Goal: Task Accomplishment & Management: Manage account settings

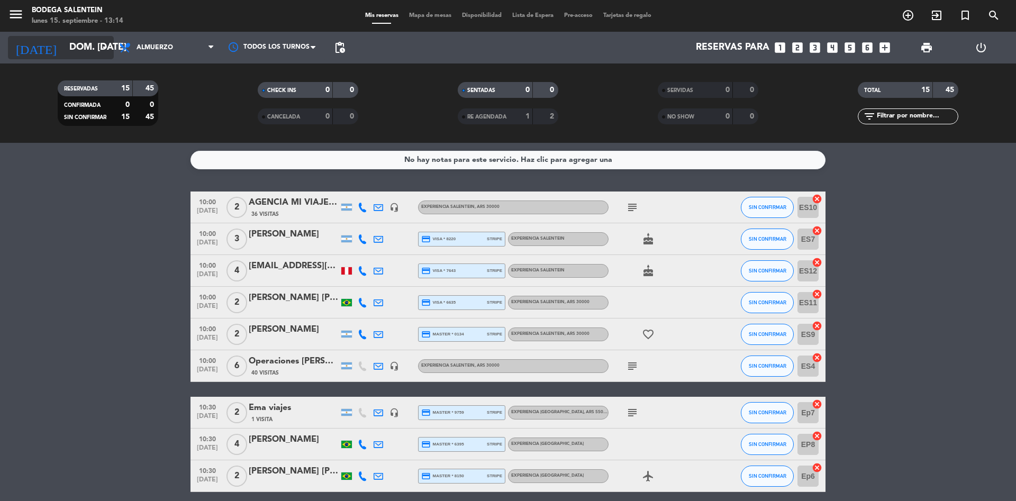
click at [74, 50] on input "dom. [DATE]" at bounding box center [125, 47] width 123 height 21
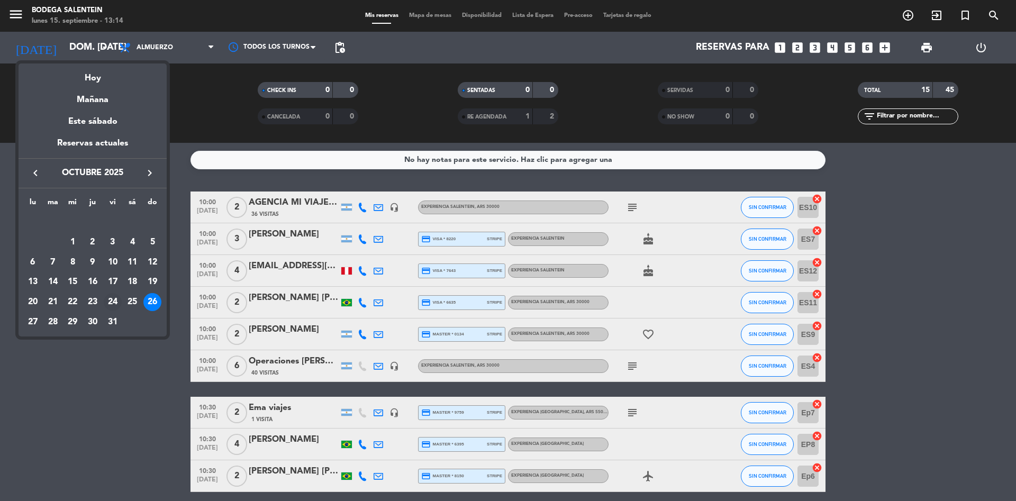
click at [111, 303] on div "24" at bounding box center [113, 302] width 18 height 18
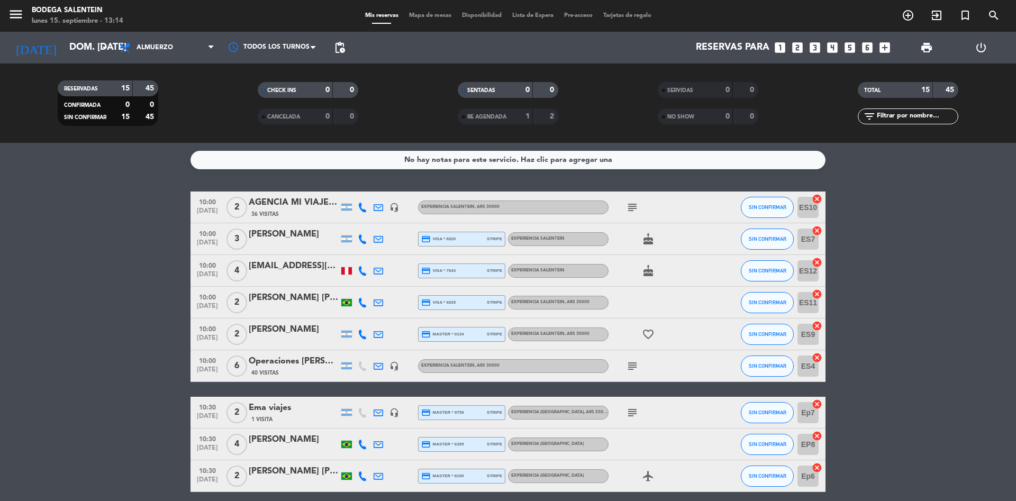
type input "vie. [DATE]"
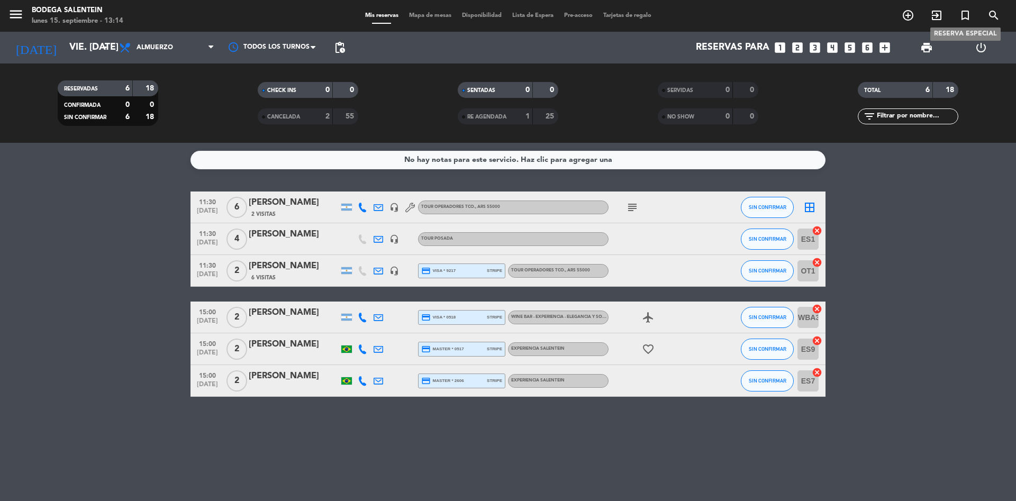
click at [677, 16] on icon "turned_in_not" at bounding box center [965, 15] width 13 height 13
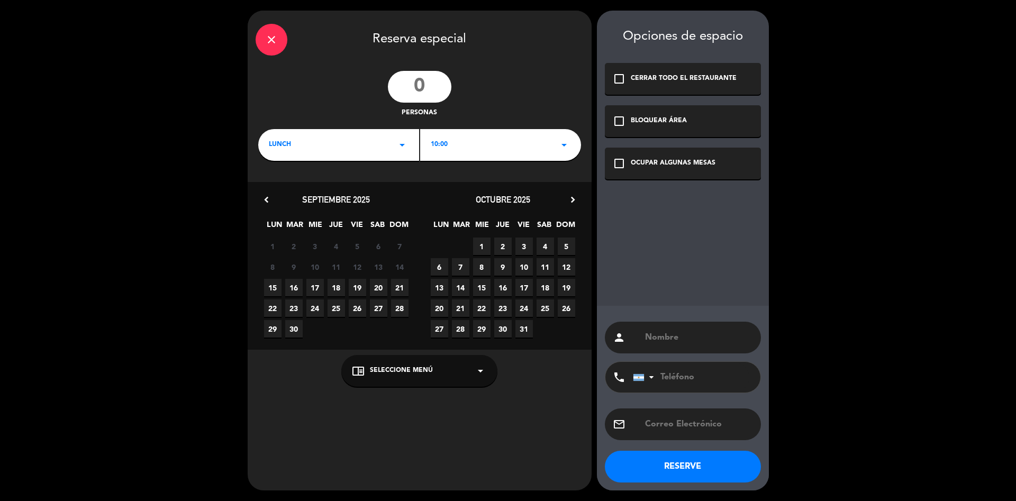
click at [418, 86] on input "number" at bounding box center [420, 87] width 64 height 32
type input "70"
click at [545, 148] on div "10:00 arrow_drop_down" at bounding box center [500, 145] width 161 height 32
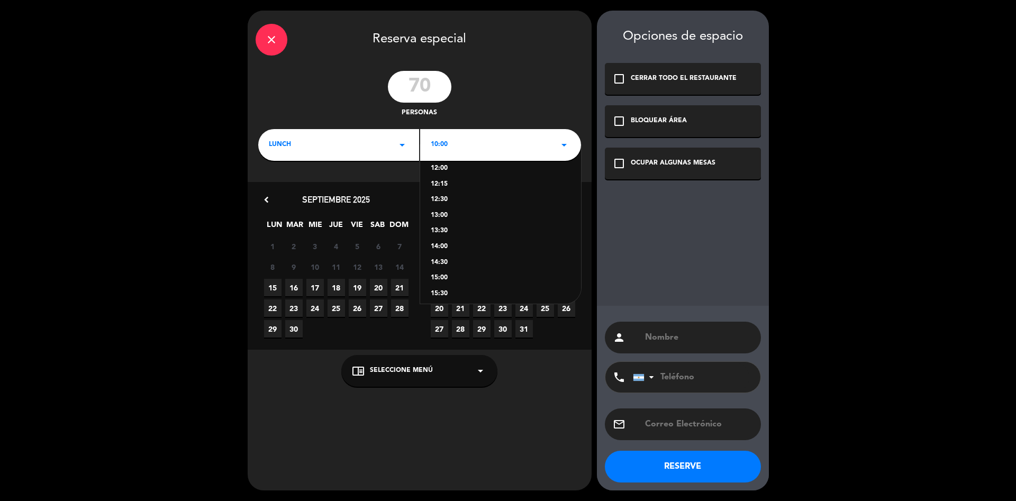
scroll to position [74, 0]
click at [443, 284] on div "15:30" at bounding box center [501, 288] width 140 height 11
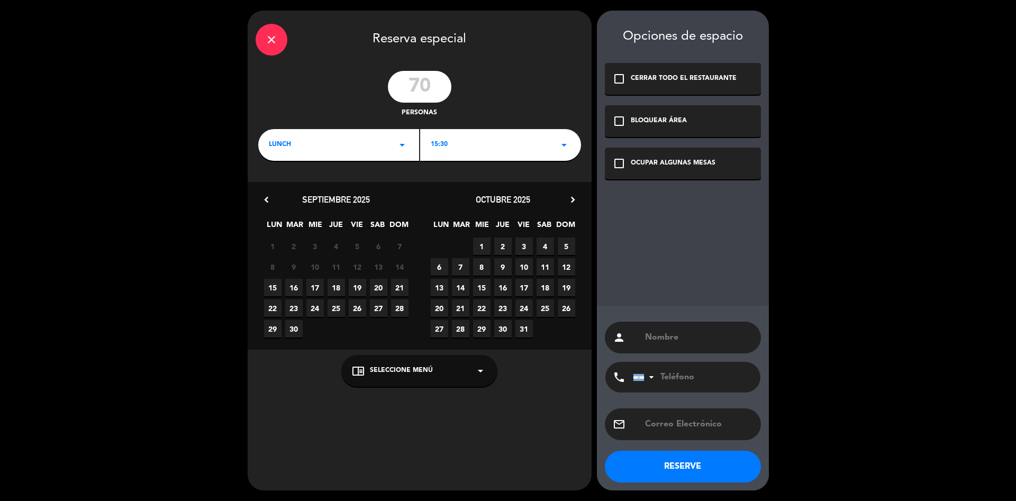
click at [523, 308] on span "24" at bounding box center [524, 308] width 17 height 17
click at [447, 333] on div "chrome_reader_mode Seleccione Menú arrow_drop_down" at bounding box center [419, 371] width 156 height 32
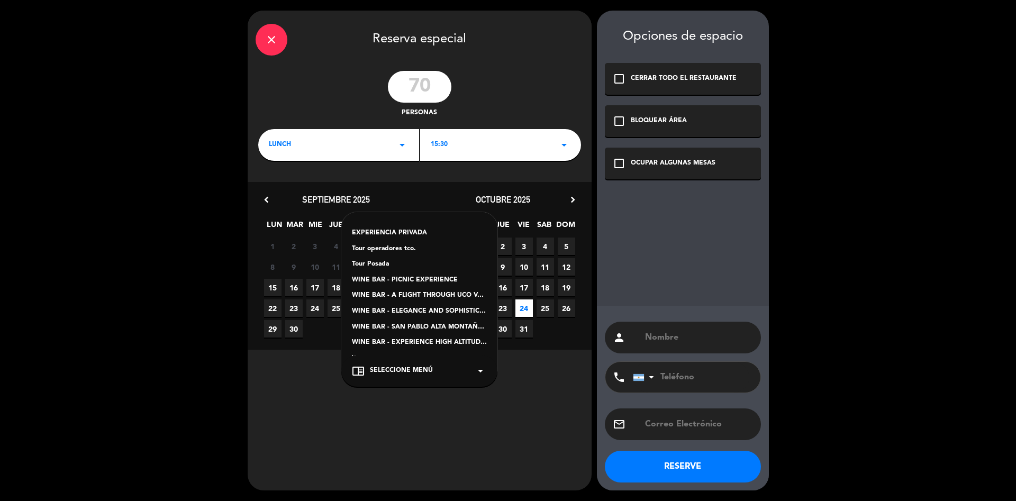
scroll to position [108, 0]
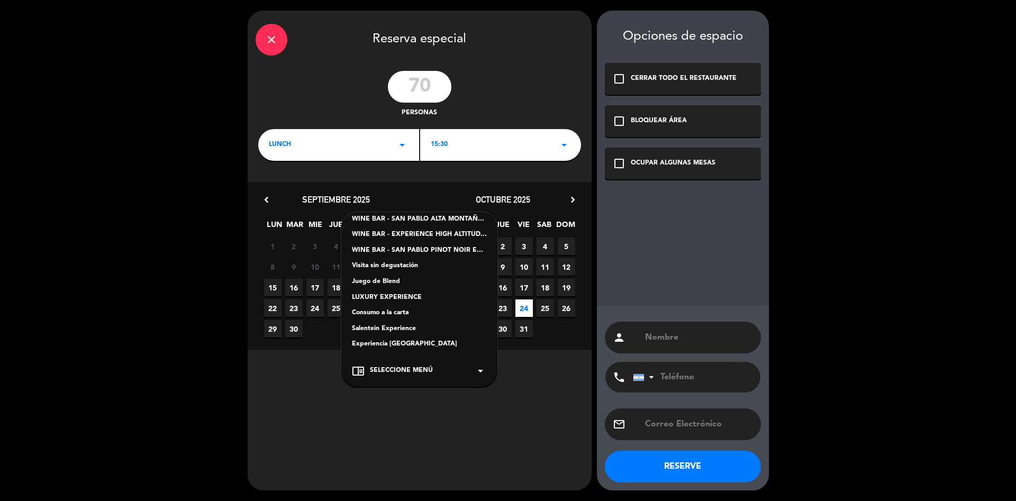
click at [402, 266] on div "Visita sin degustación" at bounding box center [419, 266] width 135 height 11
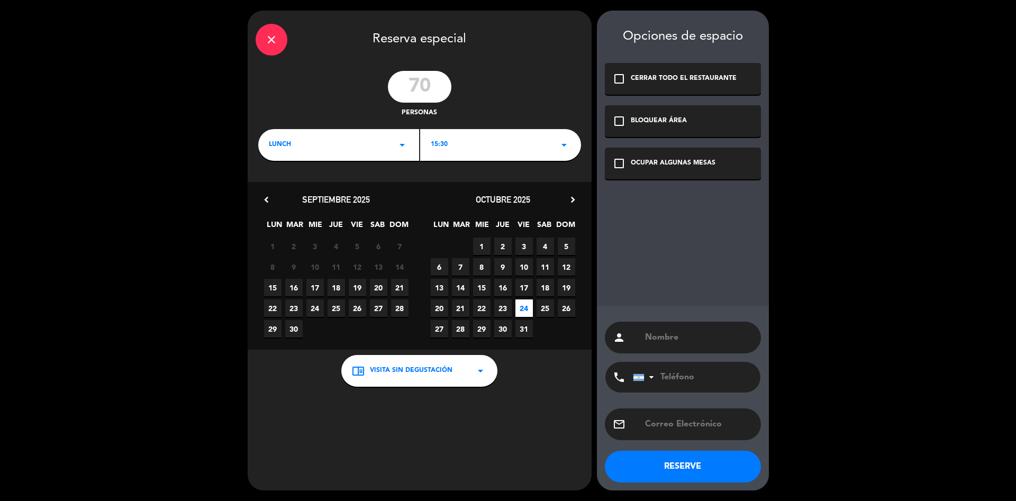
click at [619, 120] on icon "check_box_outline_blank" at bounding box center [619, 121] width 13 height 13
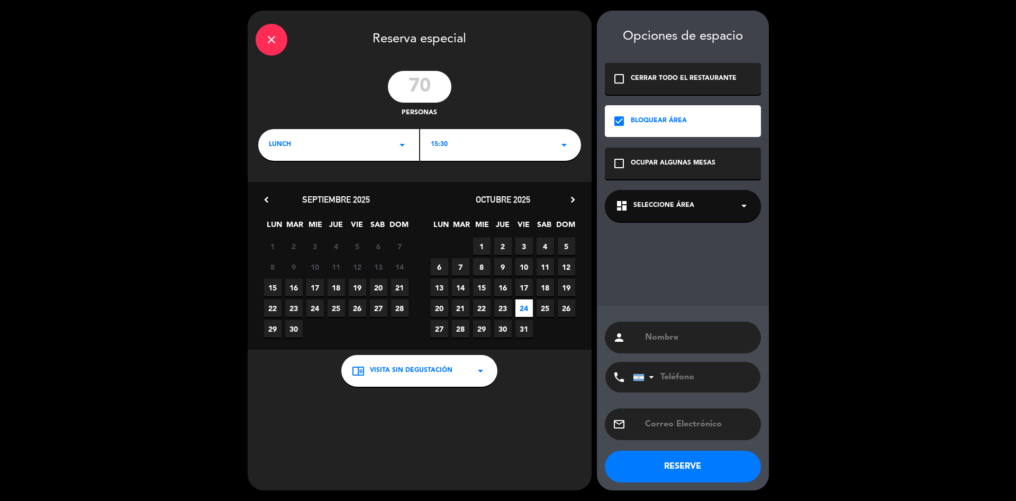
click at [677, 203] on span "Seleccione Área" at bounding box center [664, 206] width 61 height 11
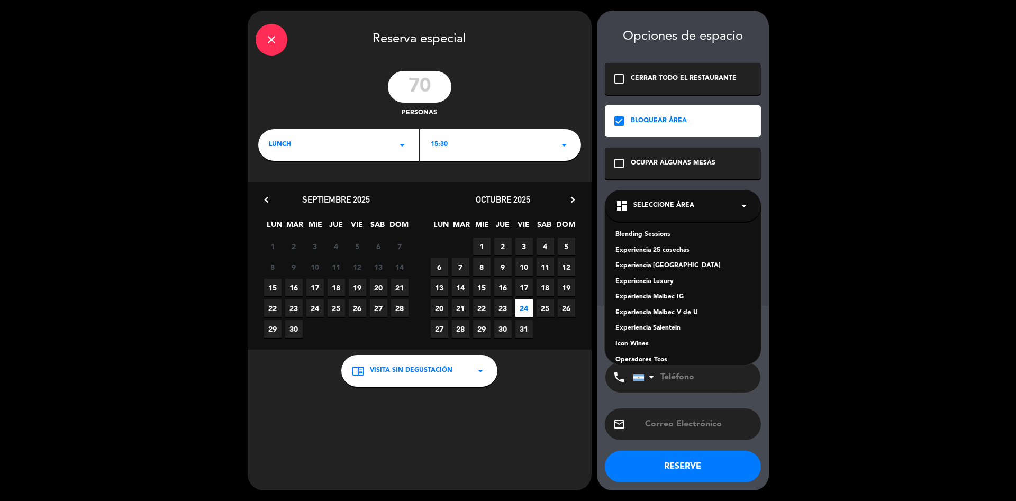
scroll to position [42, 0]
click at [665, 331] on div "Visita sin degustacion" at bounding box center [683, 333] width 135 height 11
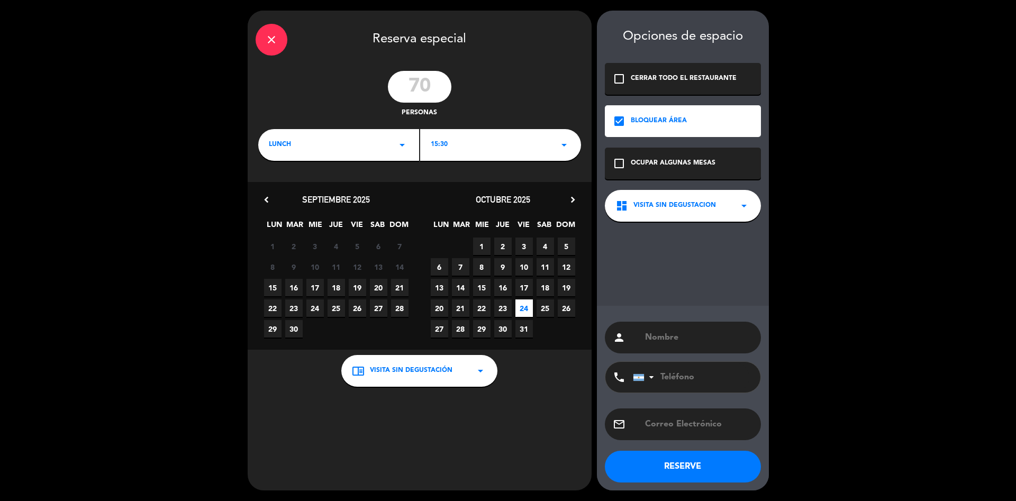
click at [651, 333] on input "text" at bounding box center [698, 337] width 109 height 15
paste input "Esc. Inmigrantes [DEMOGRAPHIC_DATA]"
type input "Esc. Inmigrantes [DEMOGRAPHIC_DATA]"
click at [677, 333] on button "RESERVE" at bounding box center [683, 467] width 156 height 32
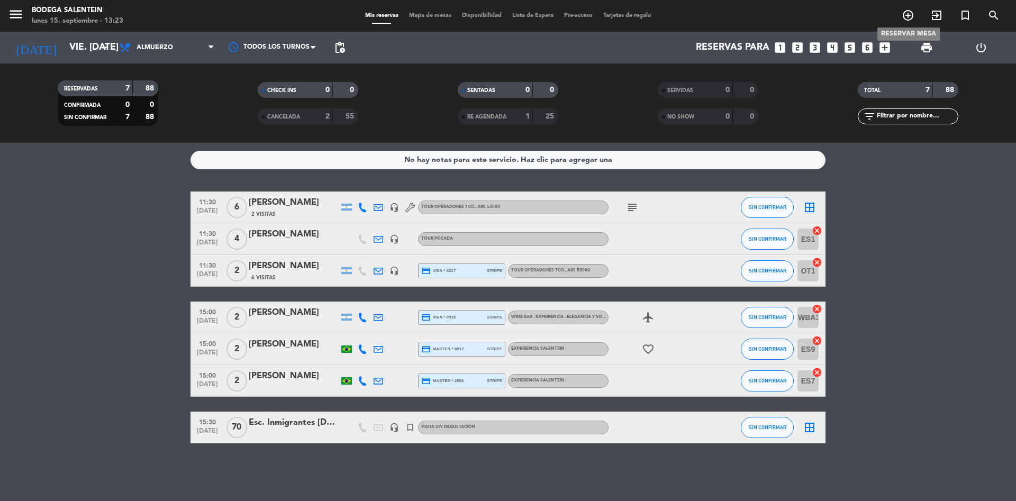
click at [677, 15] on icon "add_circle_outline" at bounding box center [908, 15] width 13 height 13
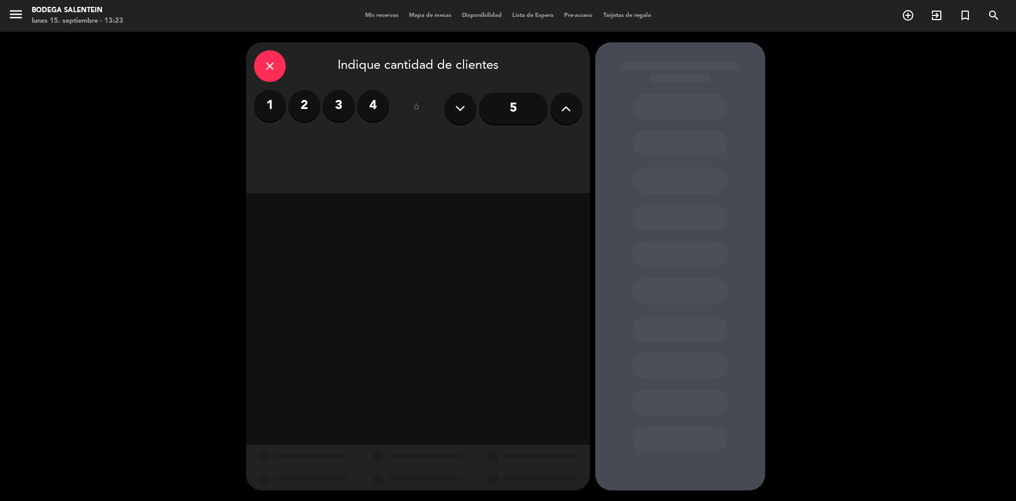
click at [335, 106] on label "3" at bounding box center [339, 106] width 32 height 32
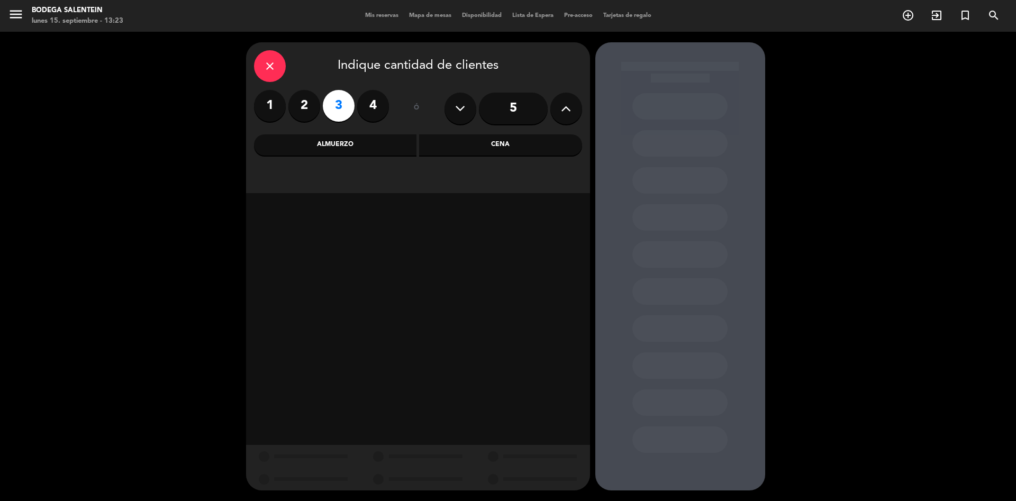
click at [346, 145] on div "Almuerzo" at bounding box center [335, 144] width 163 height 21
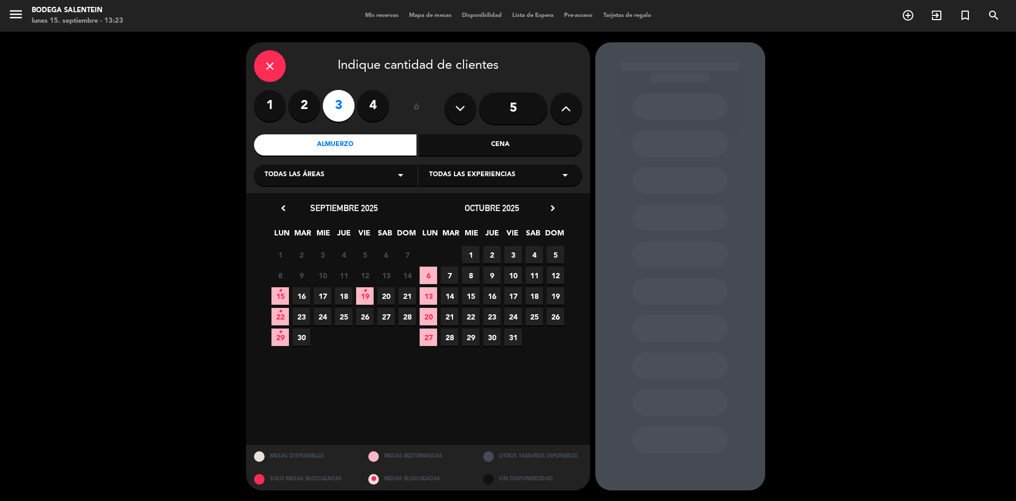
click at [465, 175] on span "Todas las experiencias" at bounding box center [472, 175] width 86 height 11
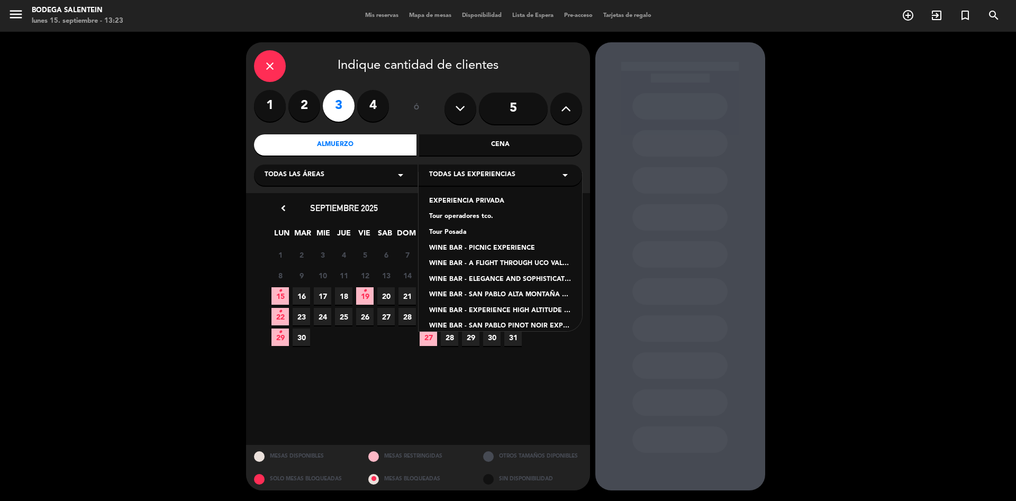
scroll to position [105, 0]
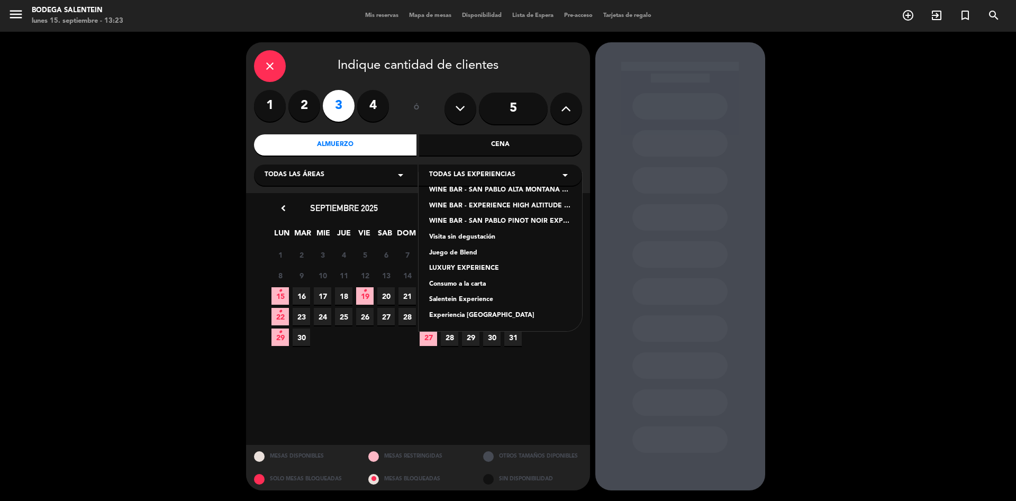
click at [470, 298] on div "Salentein Experience" at bounding box center [500, 300] width 142 height 11
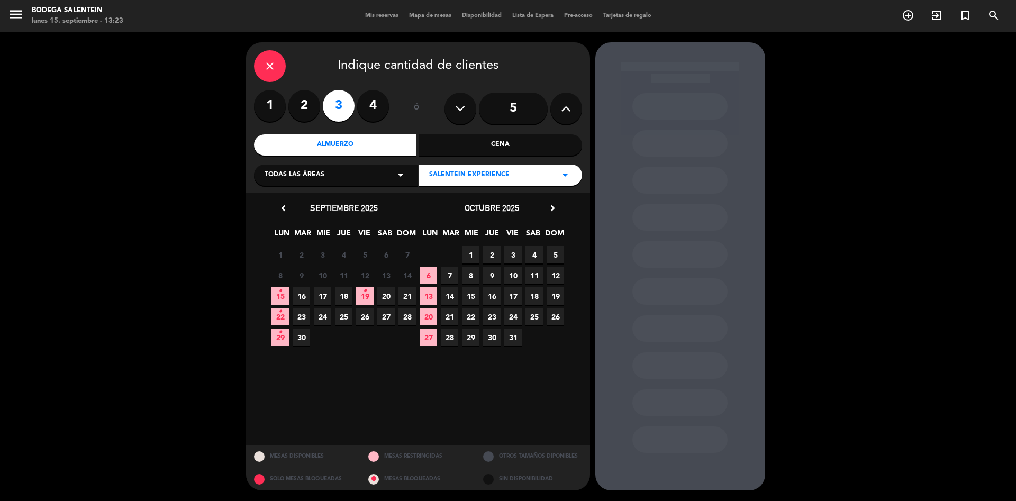
click at [557, 297] on span "19" at bounding box center [555, 295] width 17 height 17
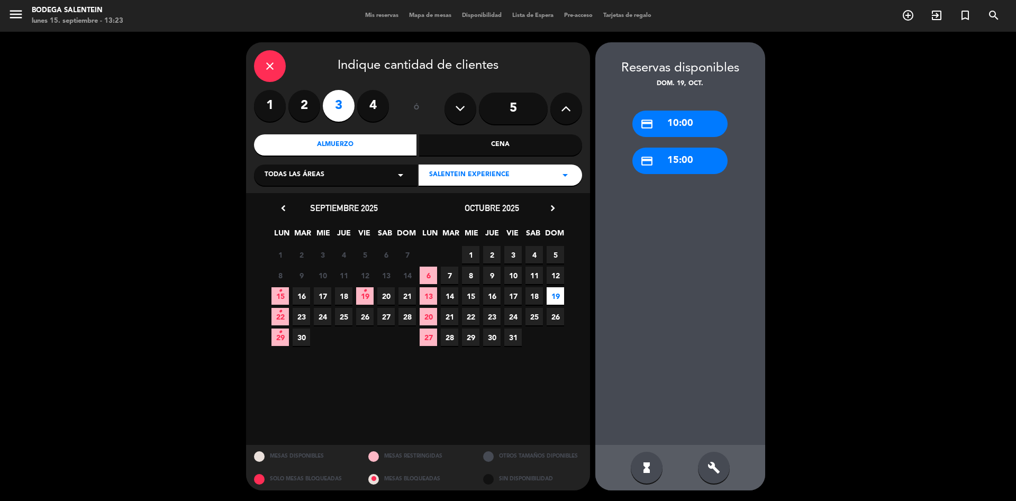
click at [677, 118] on div "credit_card 10:00" at bounding box center [680, 124] width 95 height 26
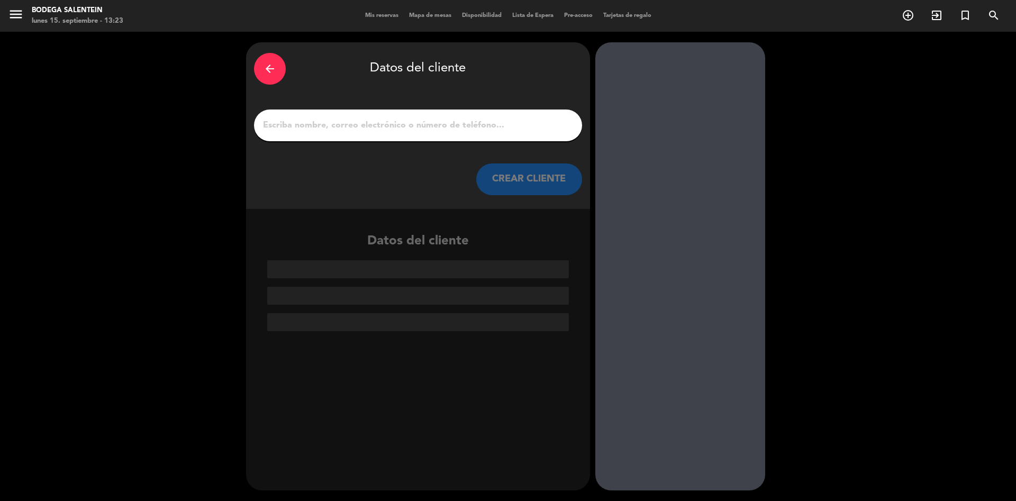
click at [349, 126] on input "1" at bounding box center [418, 125] width 312 height 15
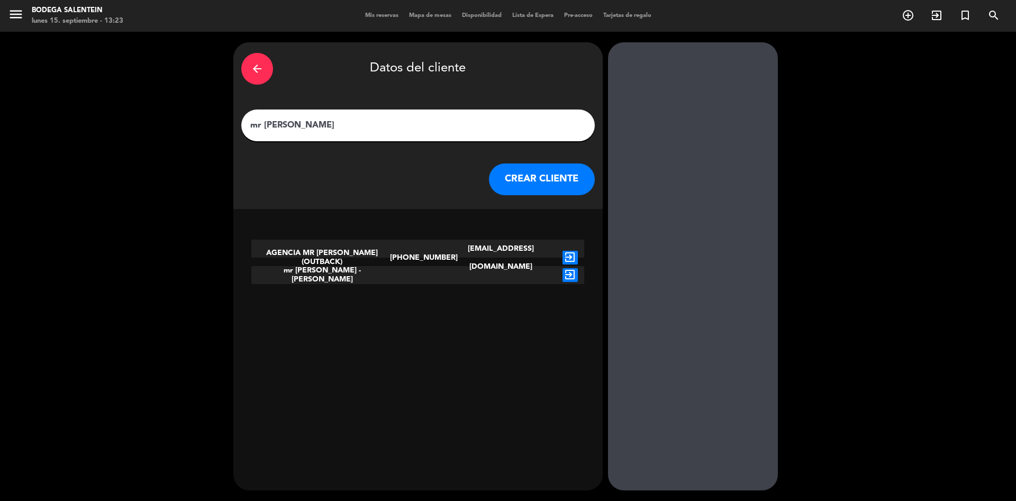
type input "mr [PERSON_NAME]"
click at [563, 251] on icon "exit_to_app" at bounding box center [570, 258] width 15 height 14
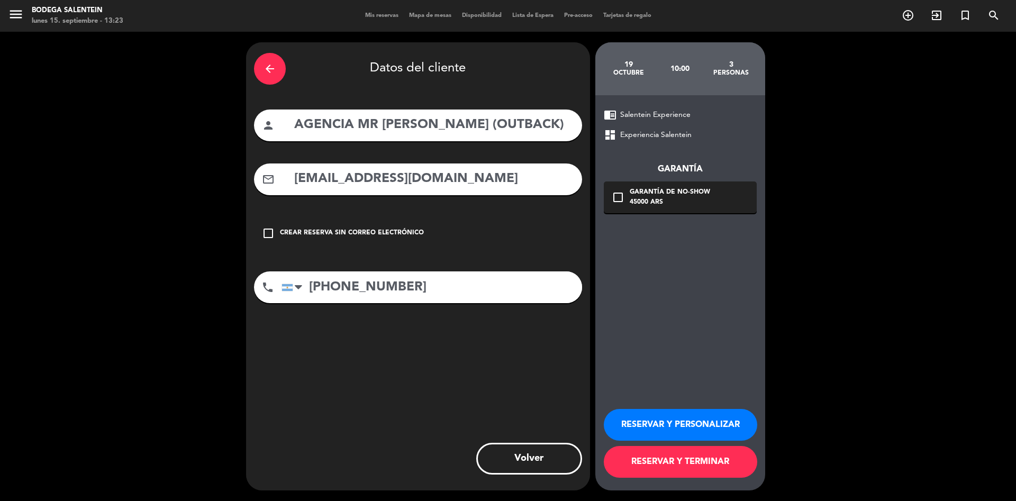
click at [672, 333] on button "RESERVAR Y PERSONALIZAR" at bounding box center [681, 425] width 154 height 32
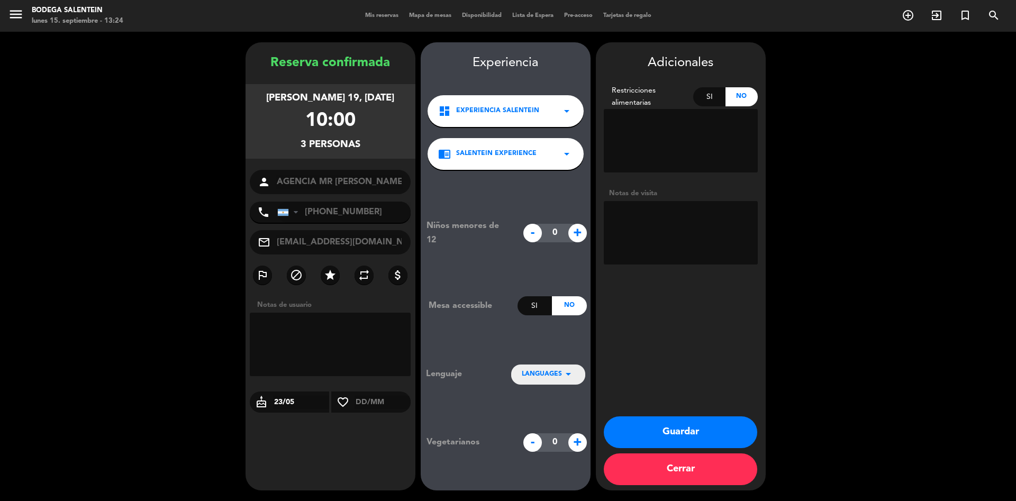
click at [633, 223] on textarea at bounding box center [681, 233] width 154 height 64
paste textarea "[PERSON_NAME]"
type textarea "[PERSON_NAME] paga ag liq env"
click at [673, 333] on button "Guardar" at bounding box center [681, 433] width 154 height 32
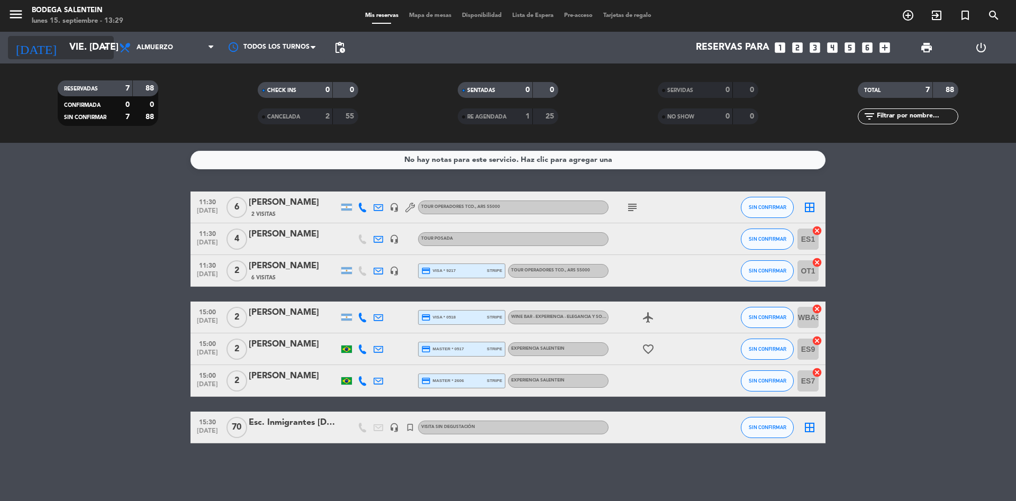
click at [88, 52] on input "vie. [DATE]" at bounding box center [125, 47] width 123 height 21
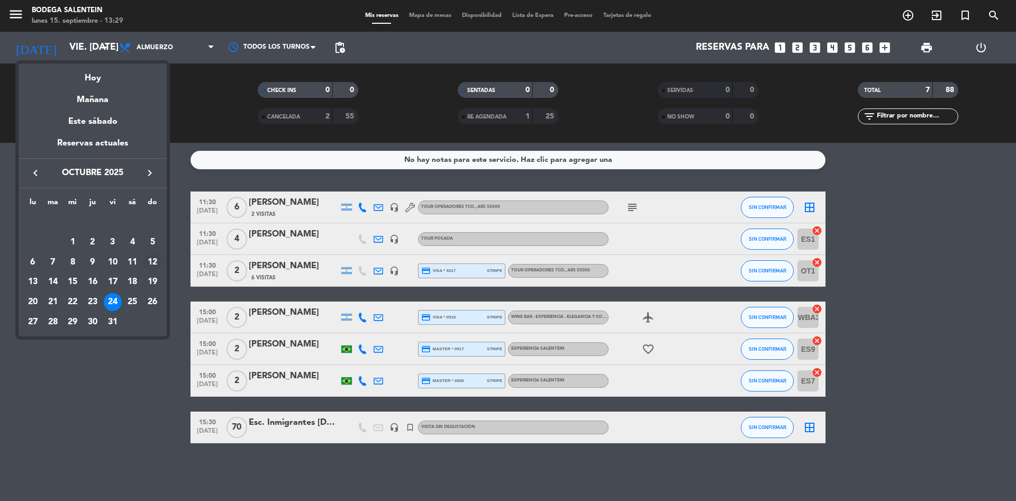
click at [155, 262] on div "12" at bounding box center [152, 263] width 18 height 18
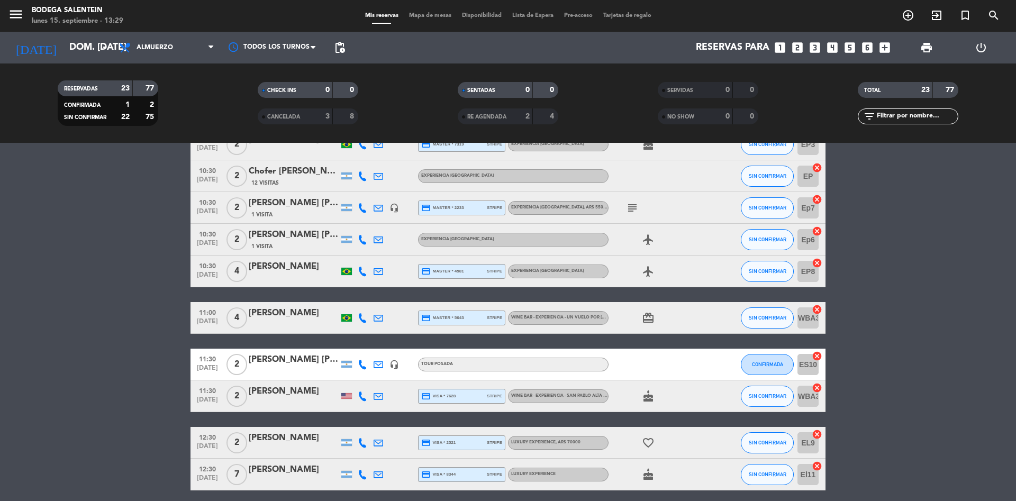
scroll to position [339, 0]
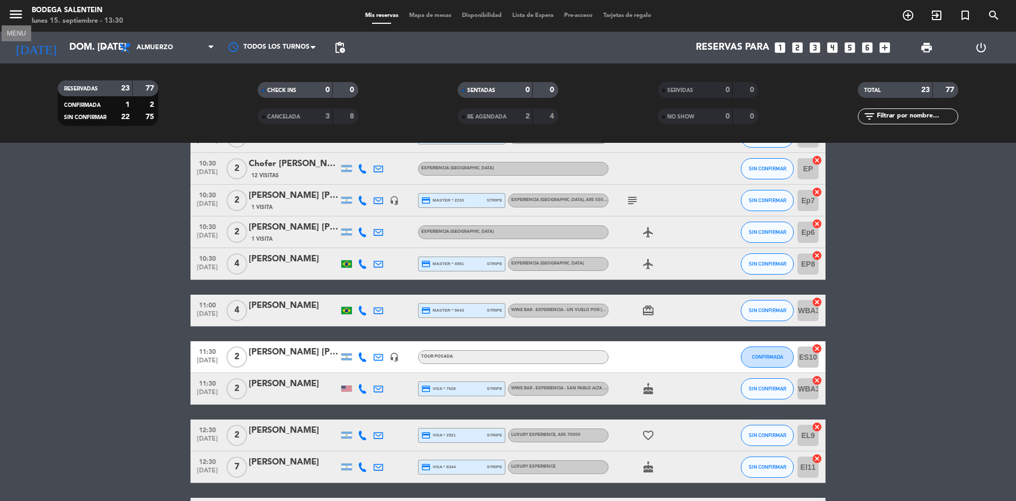
click at [15, 13] on icon "menu" at bounding box center [16, 14] width 16 height 16
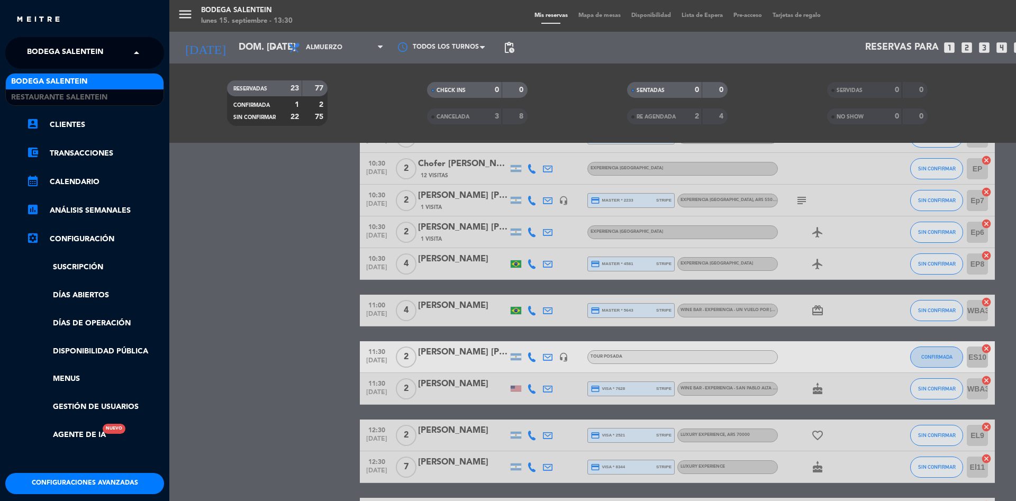
click at [45, 55] on span "Bodega Salentein" at bounding box center [65, 53] width 76 height 22
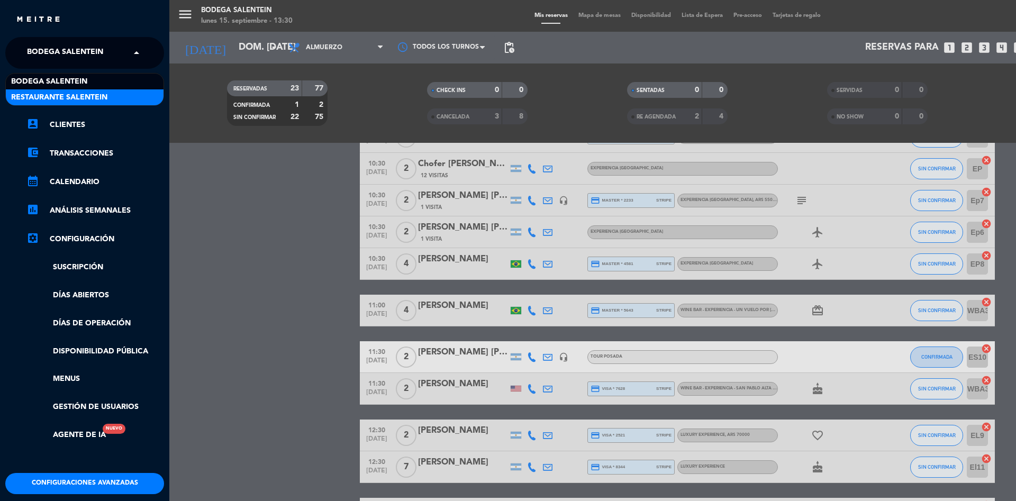
click at [46, 101] on span "Restaurante Salentein" at bounding box center [59, 98] width 96 height 12
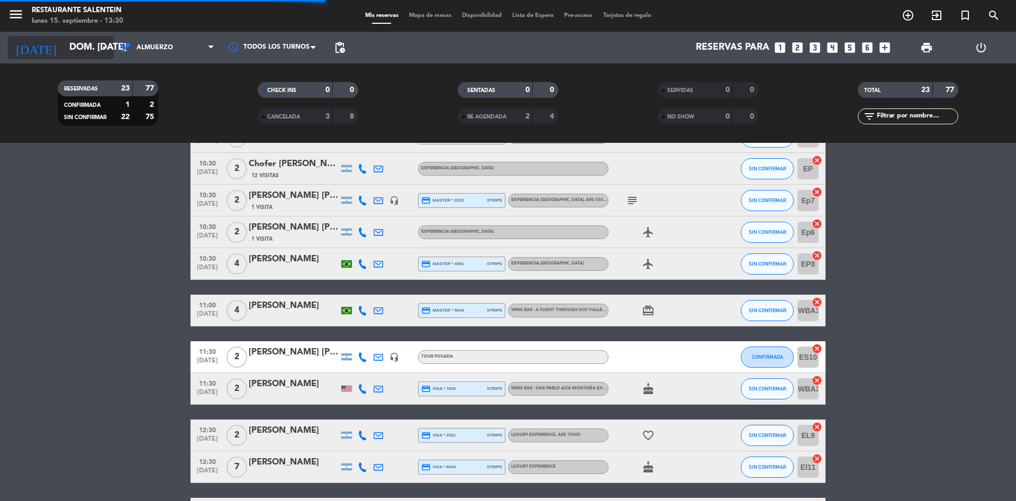
scroll to position [0, 0]
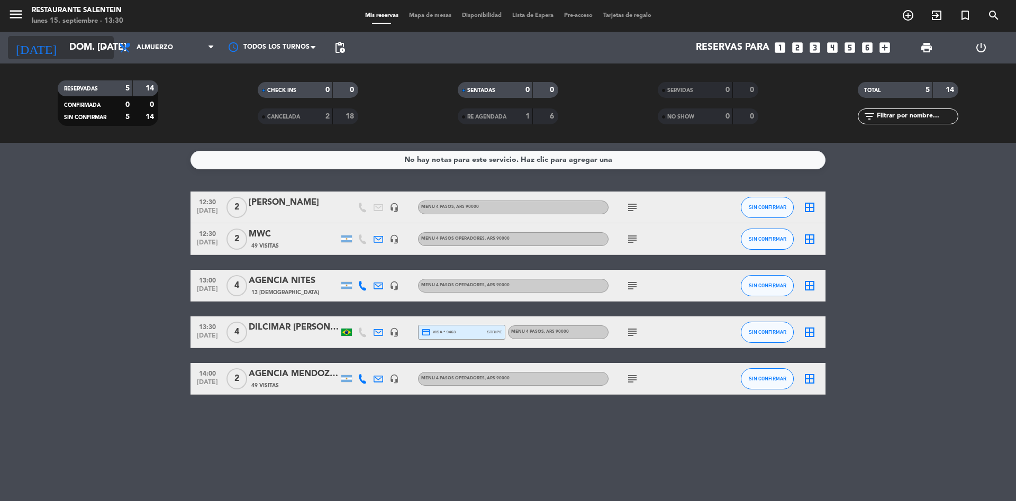
click at [93, 50] on input "dom. [DATE]" at bounding box center [125, 47] width 123 height 21
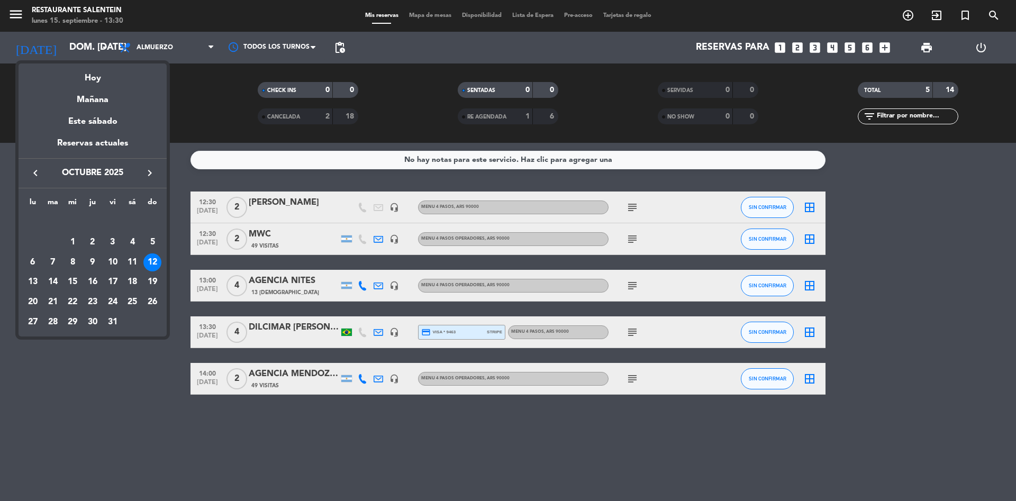
click at [149, 175] on icon "keyboard_arrow_right" at bounding box center [149, 173] width 13 height 13
click at [36, 173] on icon "keyboard_arrow_left" at bounding box center [35, 173] width 13 height 13
click at [75, 240] on div "1" at bounding box center [73, 242] width 18 height 18
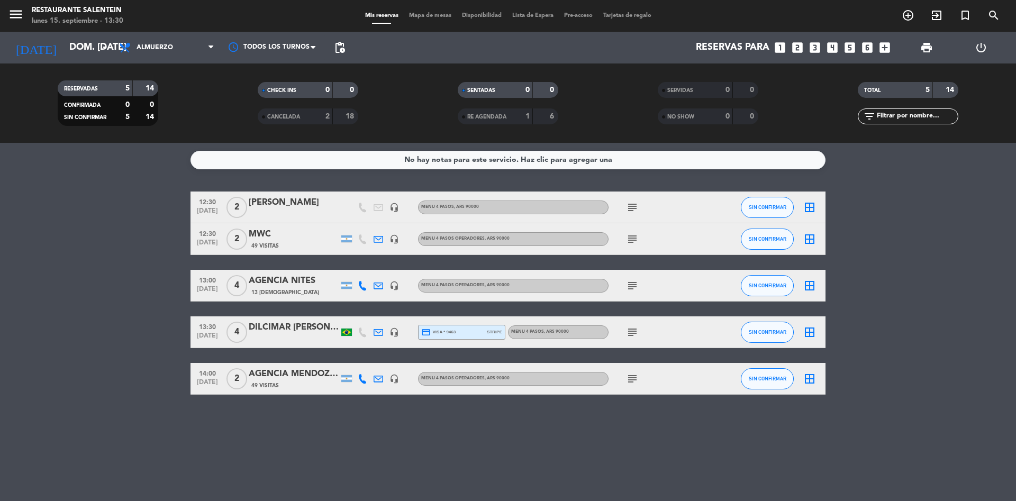
type input "mié. [DATE]"
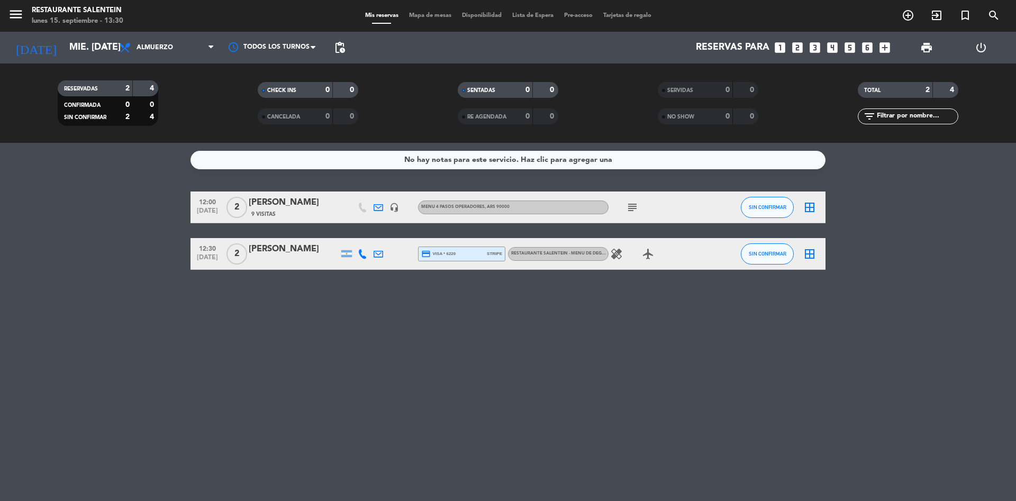
click at [305, 214] on div "9 Visitas" at bounding box center [294, 214] width 90 height 9
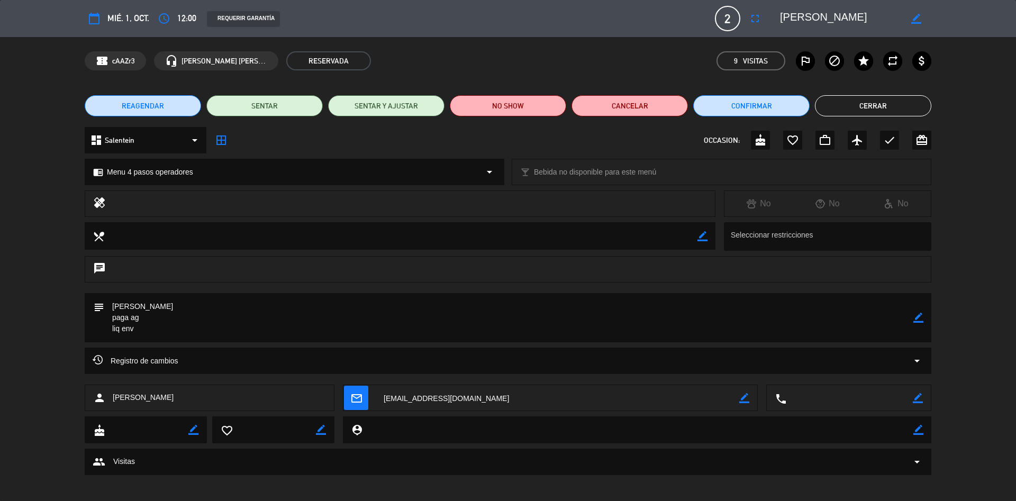
click at [160, 103] on span "REAGENDAR" at bounding box center [143, 106] width 42 height 11
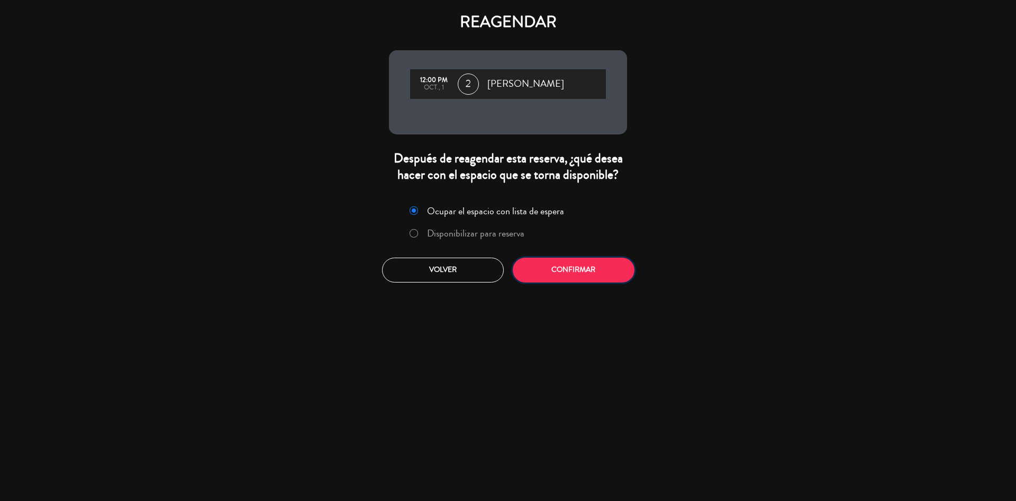
click at [573, 266] on button "Confirmar" at bounding box center [574, 270] width 122 height 25
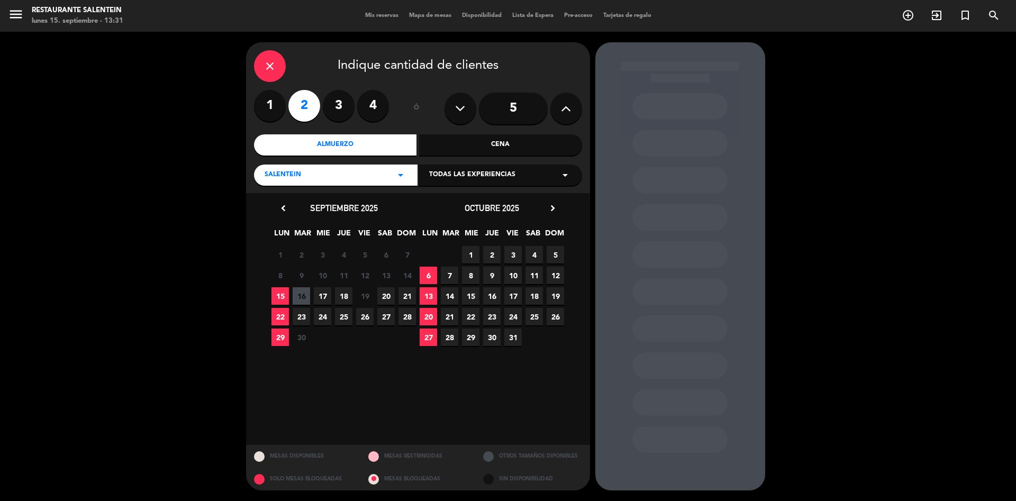
click at [554, 208] on icon "chevron_right" at bounding box center [552, 208] width 11 height 11
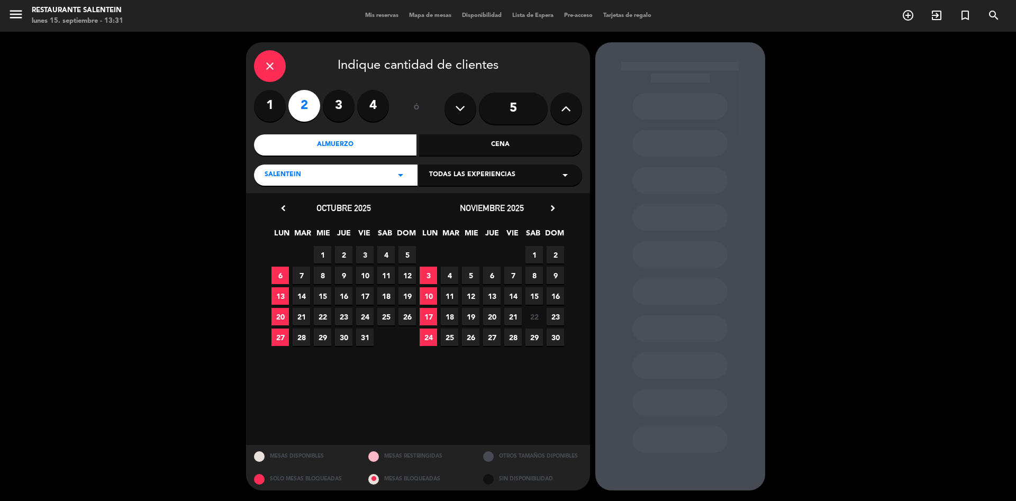
click at [535, 252] on span "1" at bounding box center [534, 254] width 17 height 17
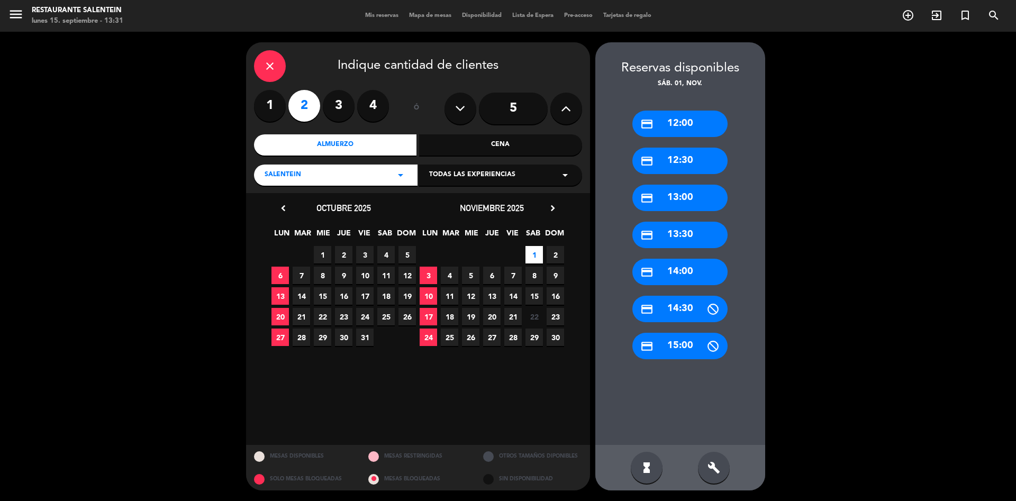
click at [677, 123] on div "credit_card 12:00" at bounding box center [680, 124] width 95 height 26
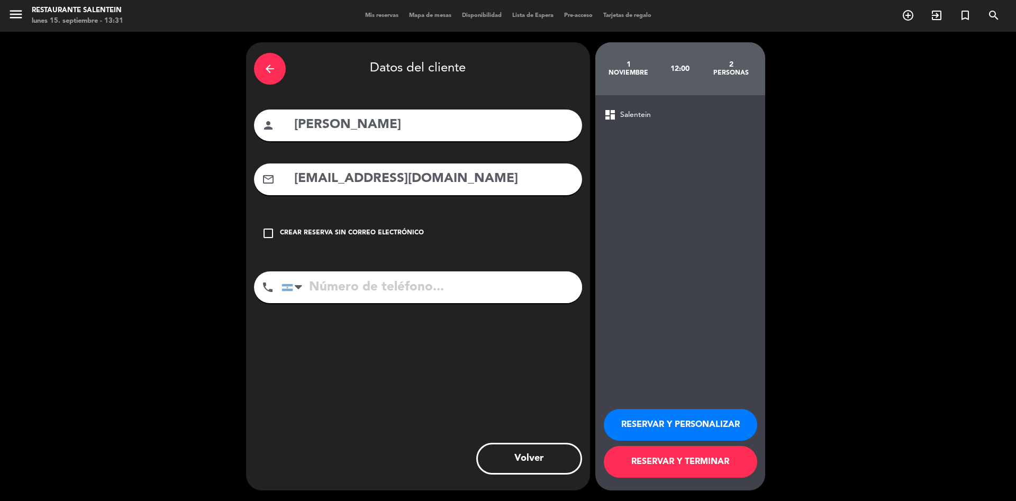
click at [656, 333] on button "RESERVAR Y PERSONALIZAR" at bounding box center [681, 425] width 154 height 32
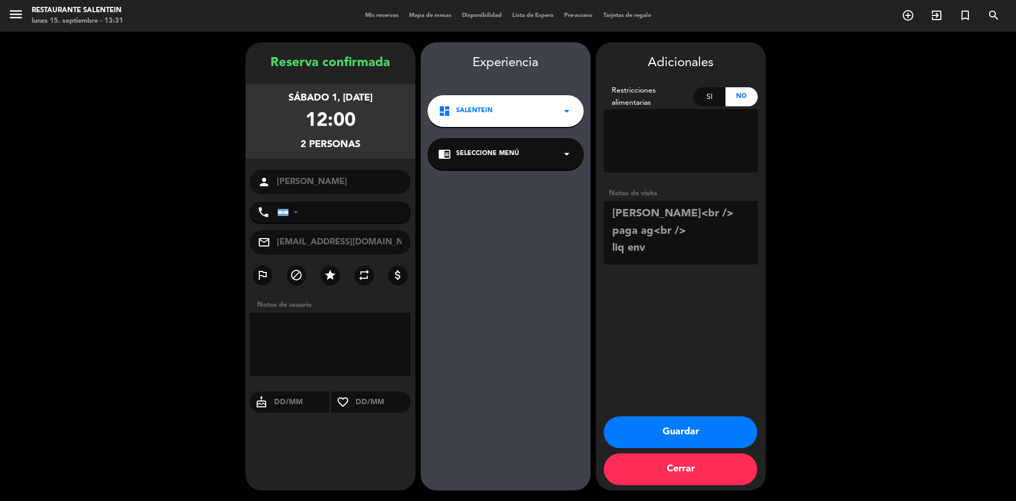
click at [658, 333] on button "Guardar" at bounding box center [681, 433] width 154 height 32
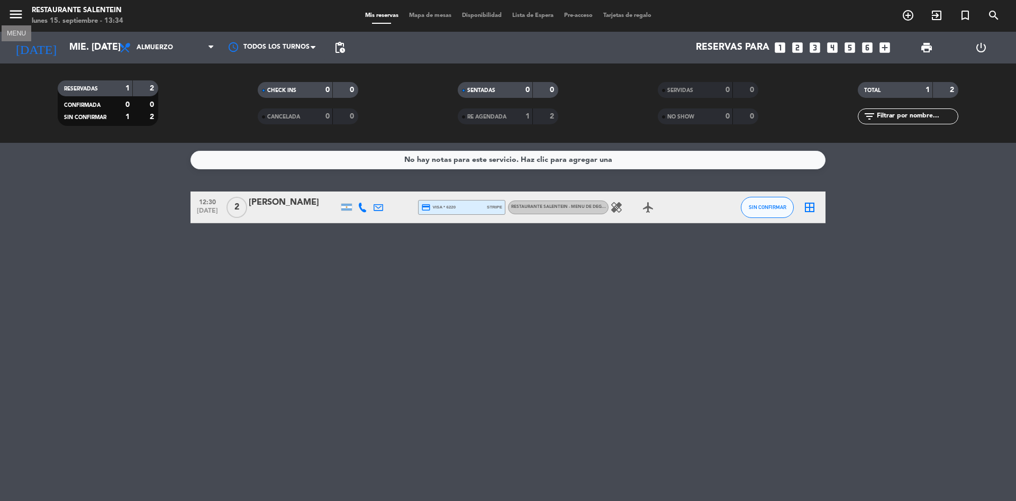
click at [13, 13] on icon "menu" at bounding box center [16, 14] width 16 height 16
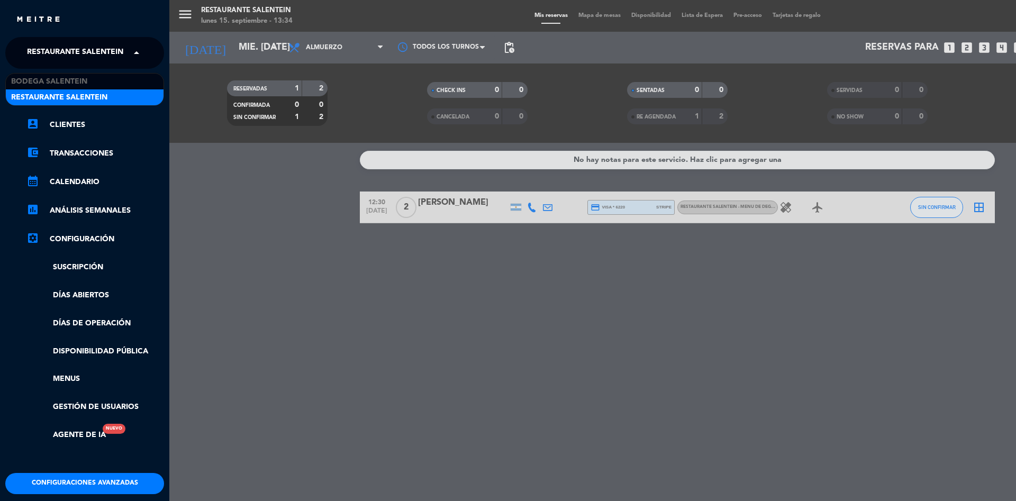
click at [72, 52] on span "Restaurante Salentein" at bounding box center [75, 53] width 96 height 22
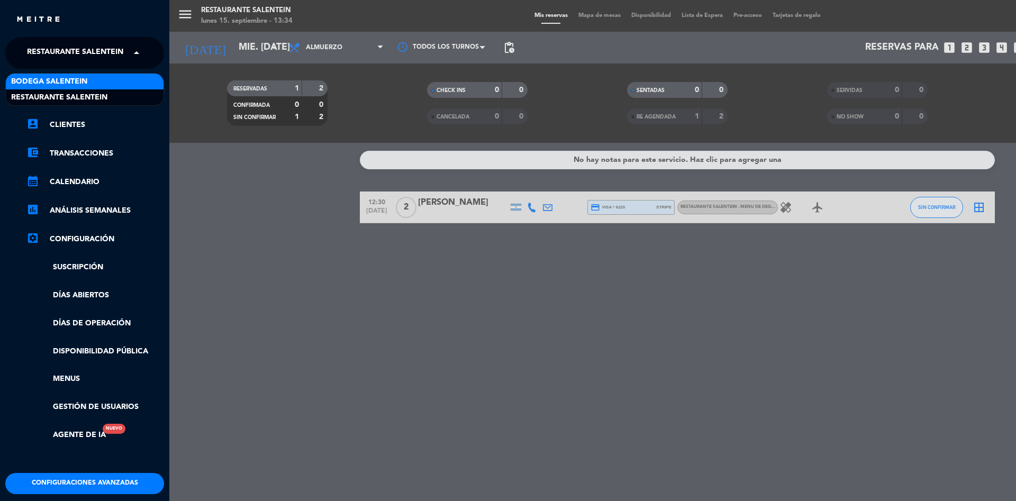
click at [77, 80] on span "Bodega Salentein" at bounding box center [49, 82] width 76 height 12
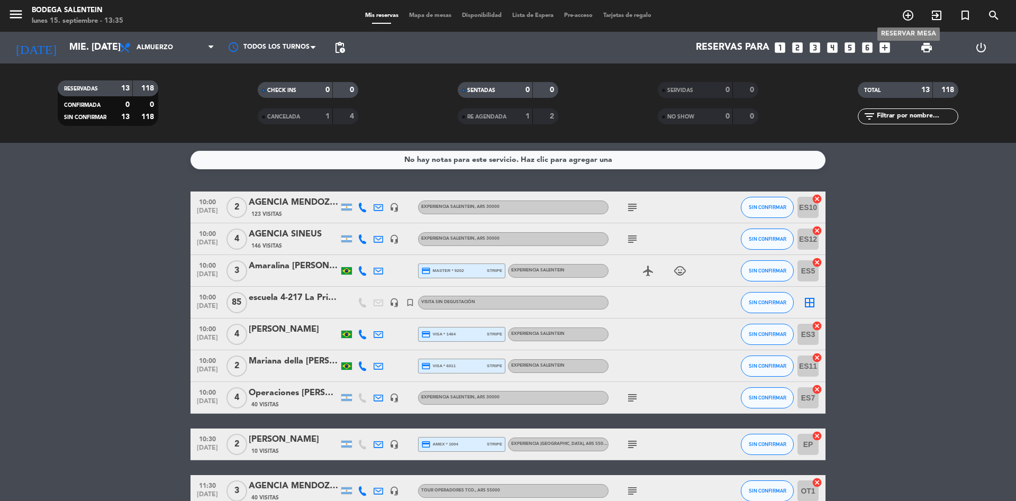
click at [677, 15] on icon "add_circle_outline" at bounding box center [908, 15] width 13 height 13
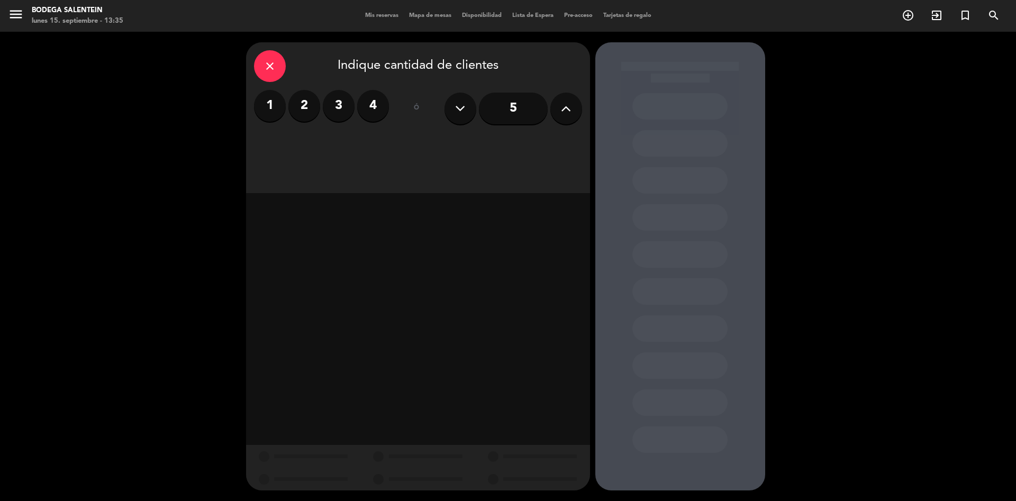
click at [378, 109] on label "4" at bounding box center [373, 106] width 32 height 32
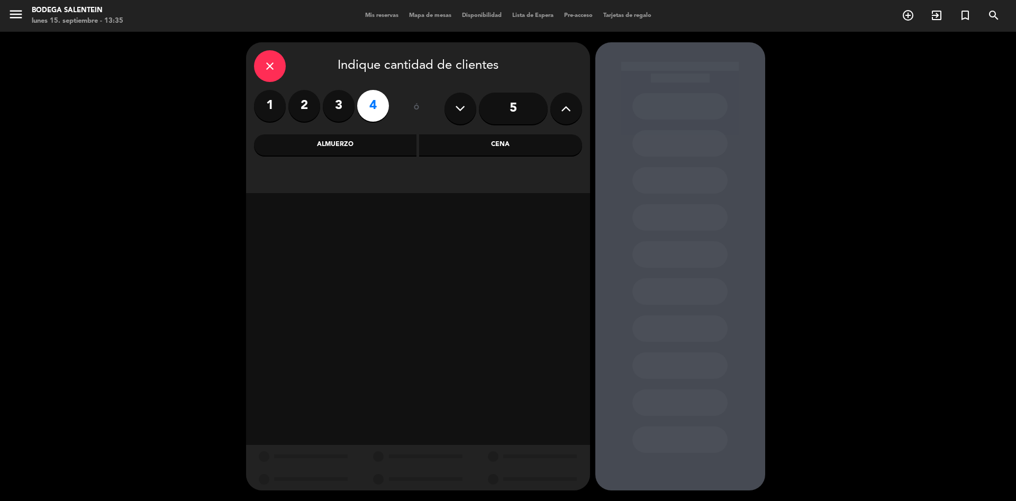
click at [356, 145] on div "Almuerzo" at bounding box center [335, 144] width 163 height 21
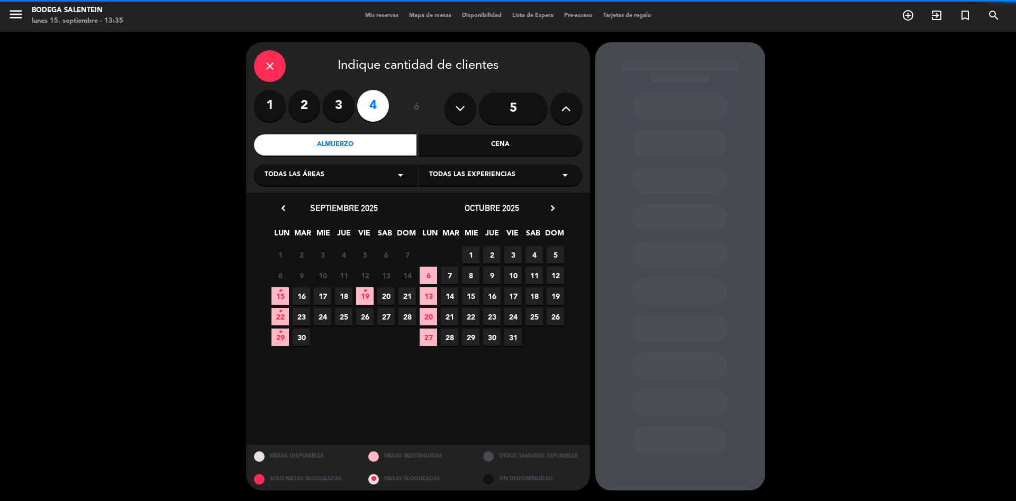
click at [501, 174] on span "Todas las experiencias" at bounding box center [472, 175] width 86 height 11
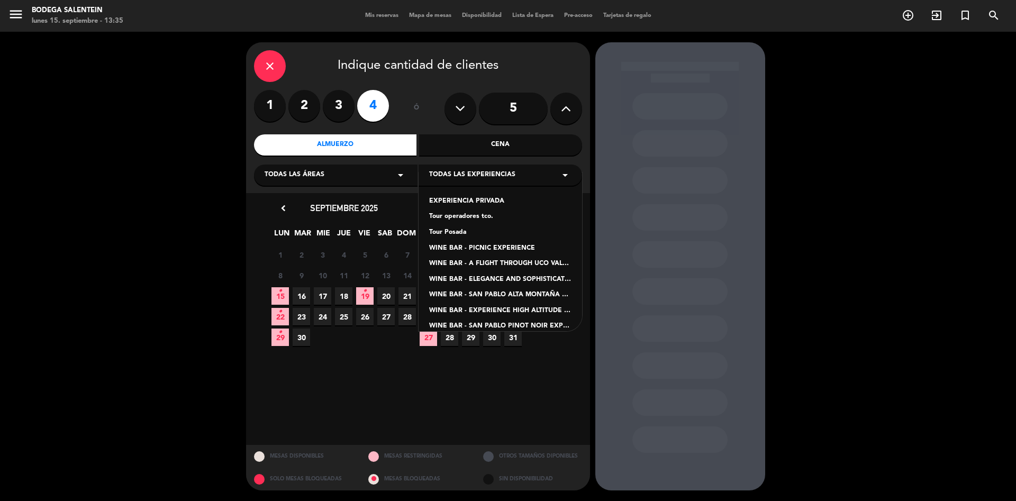
scroll to position [105, 0]
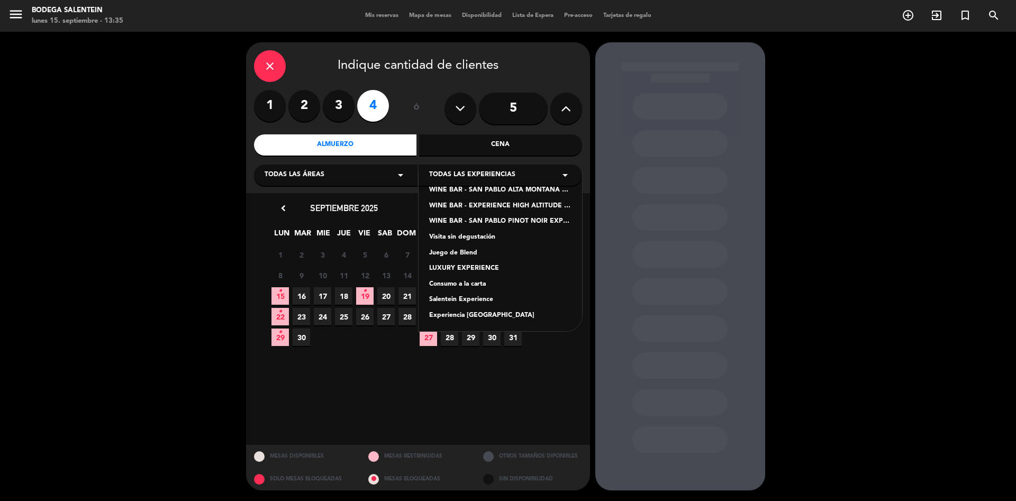
click at [461, 301] on div "Salentein Experience" at bounding box center [500, 300] width 142 height 11
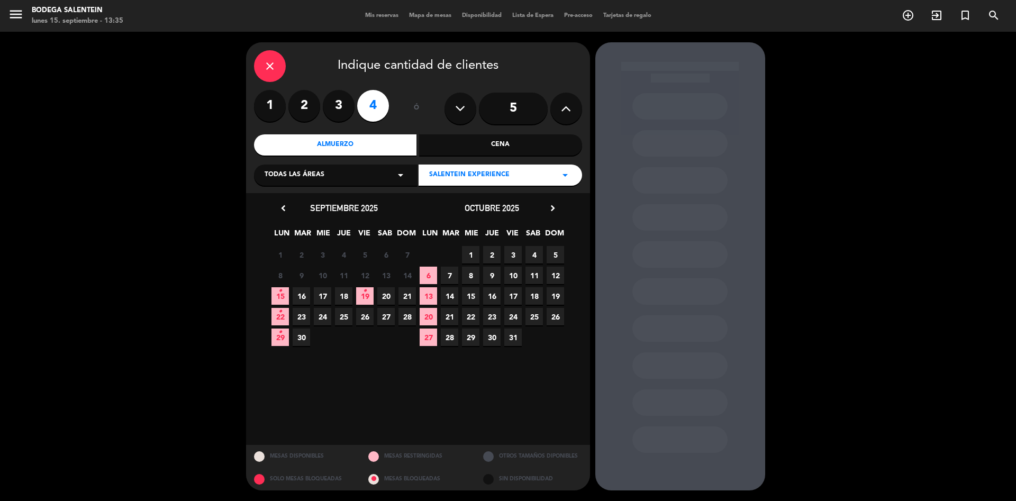
click at [325, 292] on span "17" at bounding box center [322, 295] width 17 height 17
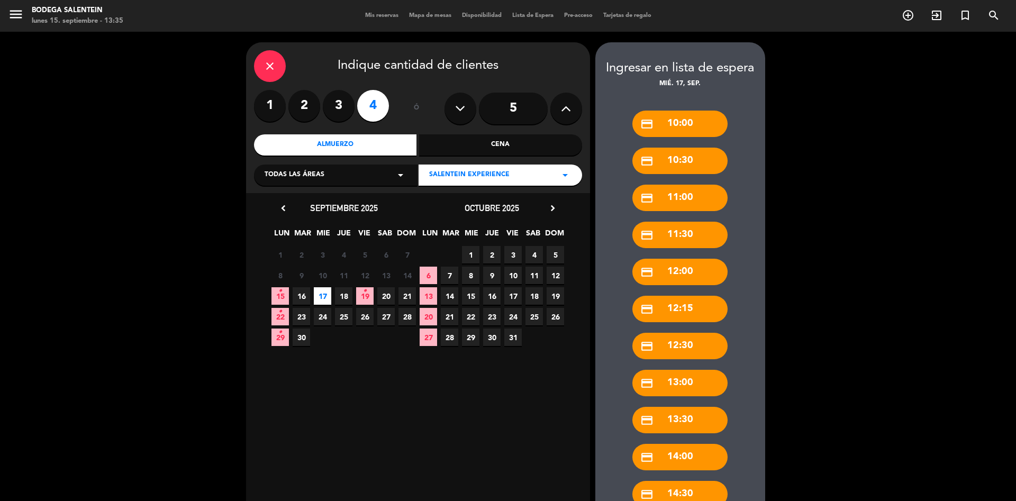
click at [266, 63] on icon "close" at bounding box center [270, 66] width 13 height 13
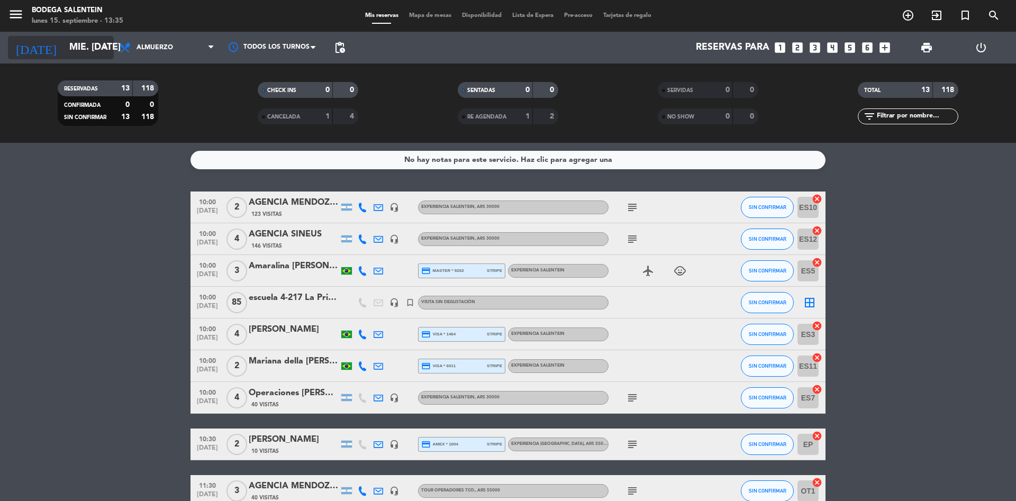
click at [78, 43] on input "mié. [DATE]" at bounding box center [125, 47] width 123 height 21
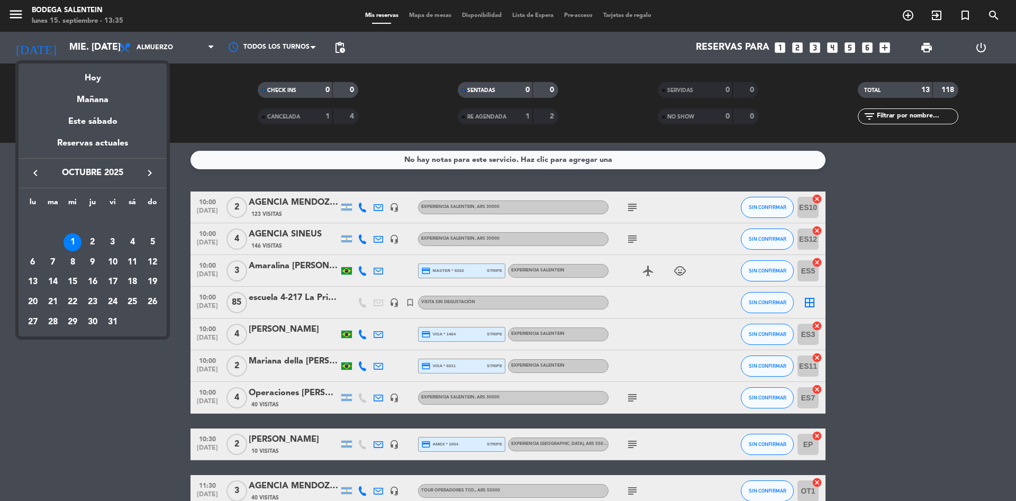
click at [38, 173] on icon "keyboard_arrow_left" at bounding box center [35, 173] width 13 height 13
click at [76, 283] on div "17" at bounding box center [73, 282] width 18 height 18
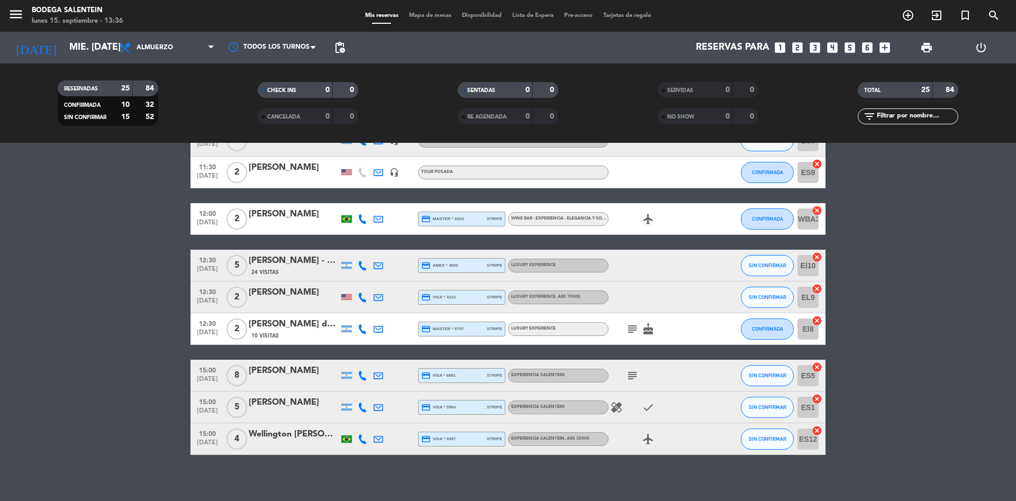
scroll to position [606, 0]
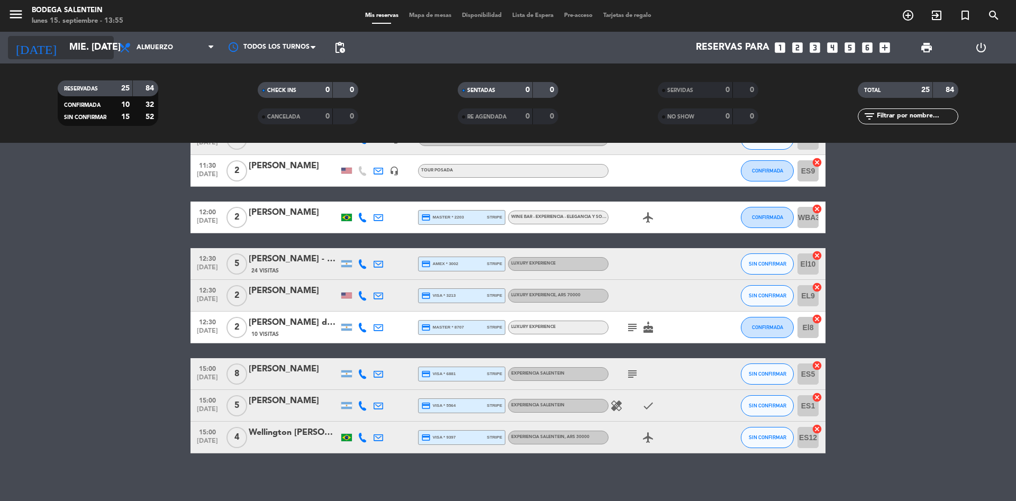
click at [65, 49] on input "mié. [DATE]" at bounding box center [125, 47] width 123 height 21
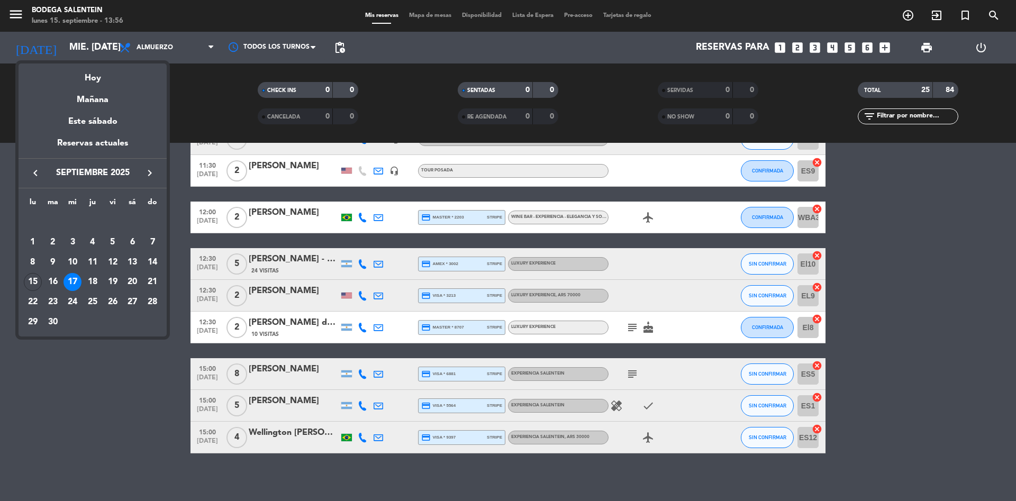
click at [151, 177] on icon "keyboard_arrow_right" at bounding box center [149, 173] width 13 height 13
click at [53, 279] on div "18" at bounding box center [53, 282] width 18 height 18
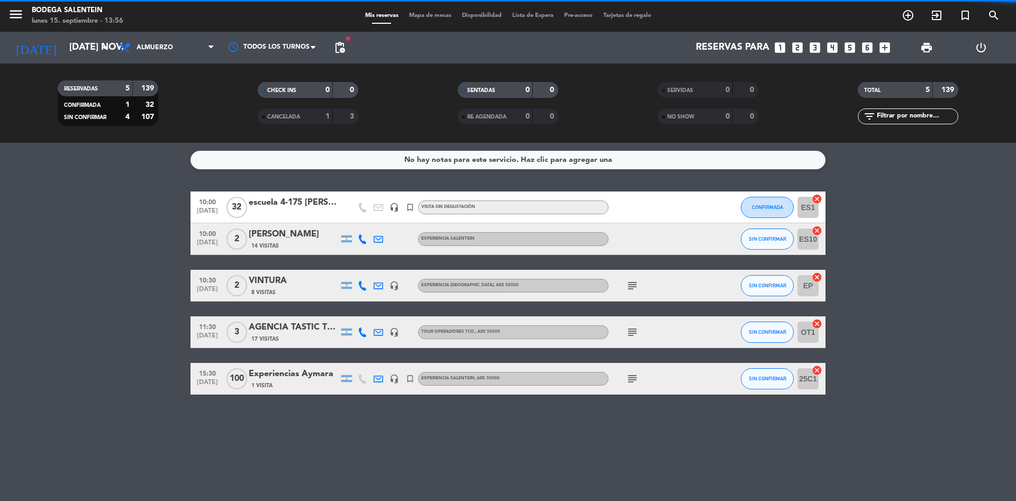
scroll to position [0, 0]
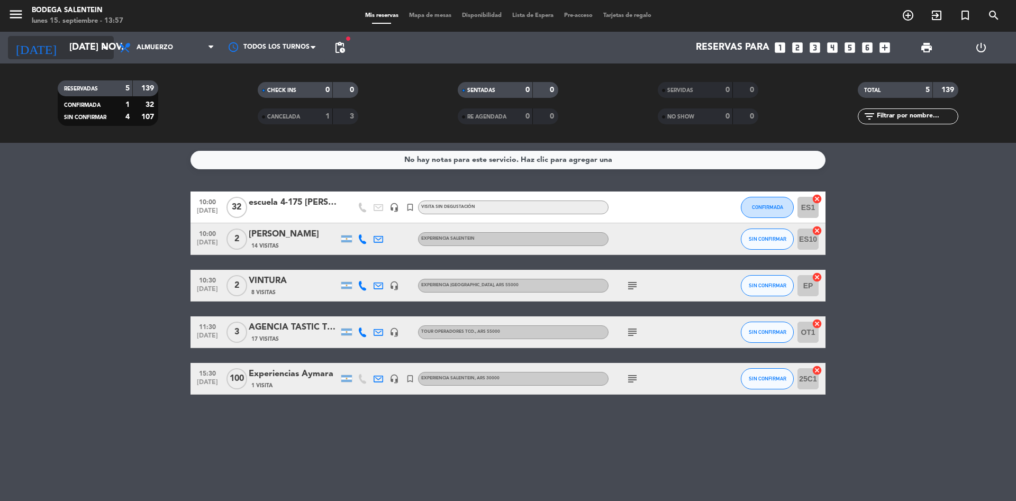
click at [88, 50] on input "[DATE] nov." at bounding box center [125, 47] width 123 height 21
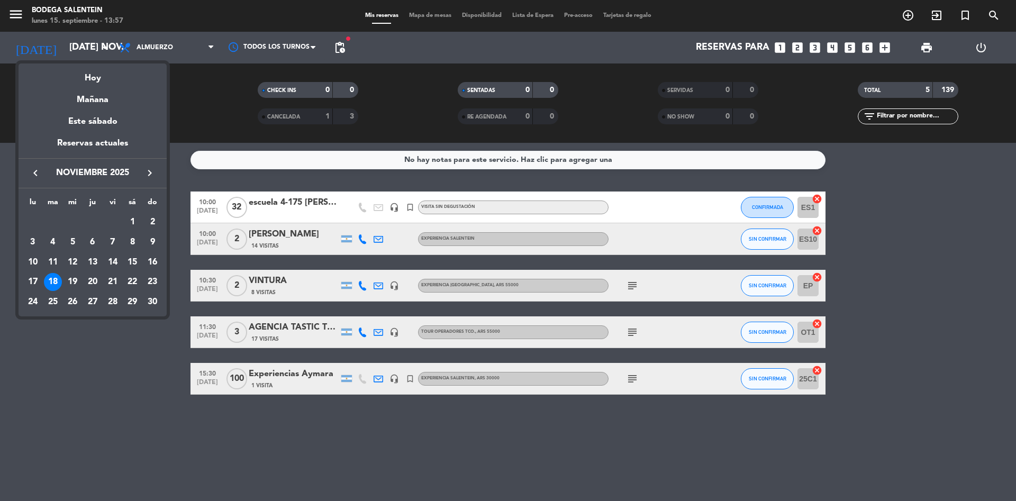
click at [38, 173] on icon "keyboard_arrow_left" at bounding box center [35, 173] width 13 height 13
click at [52, 284] on div "16" at bounding box center [53, 282] width 18 height 18
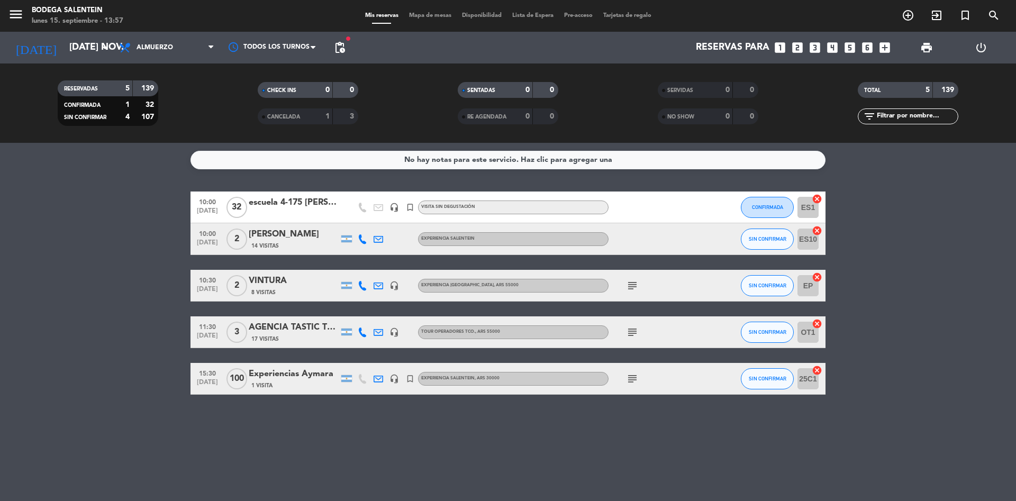
type input "[DATE] sep."
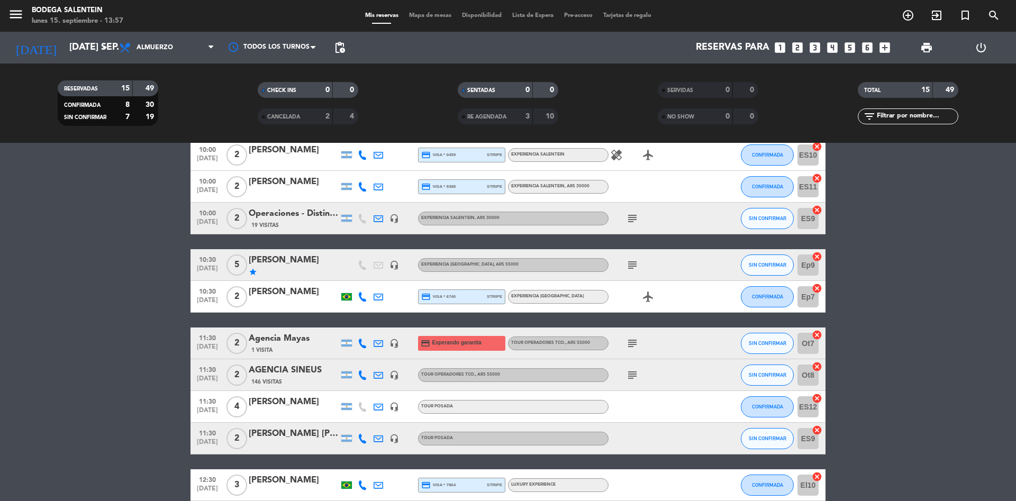
scroll to position [118, 0]
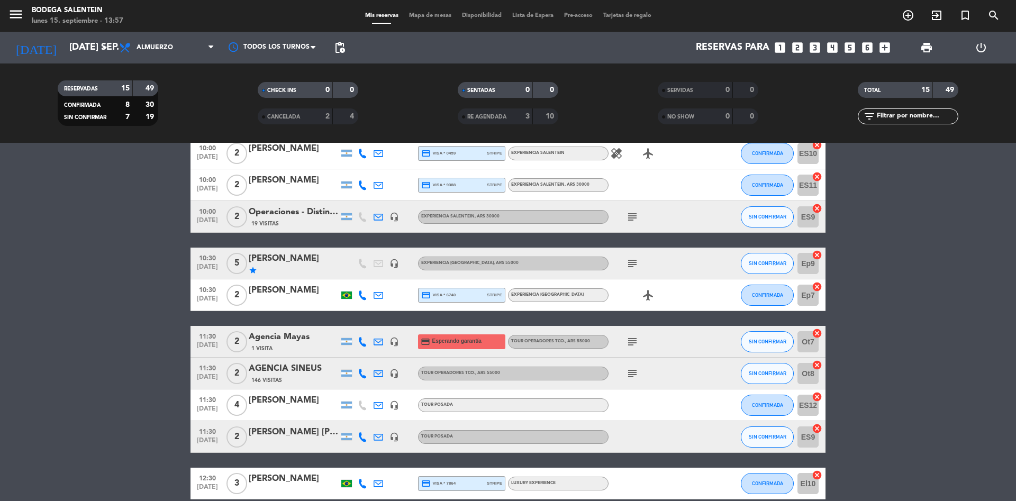
click at [634, 333] on icon "subject" at bounding box center [632, 373] width 13 height 13
click at [282, 333] on div "AGENCIA SINEUS" at bounding box center [294, 369] width 90 height 14
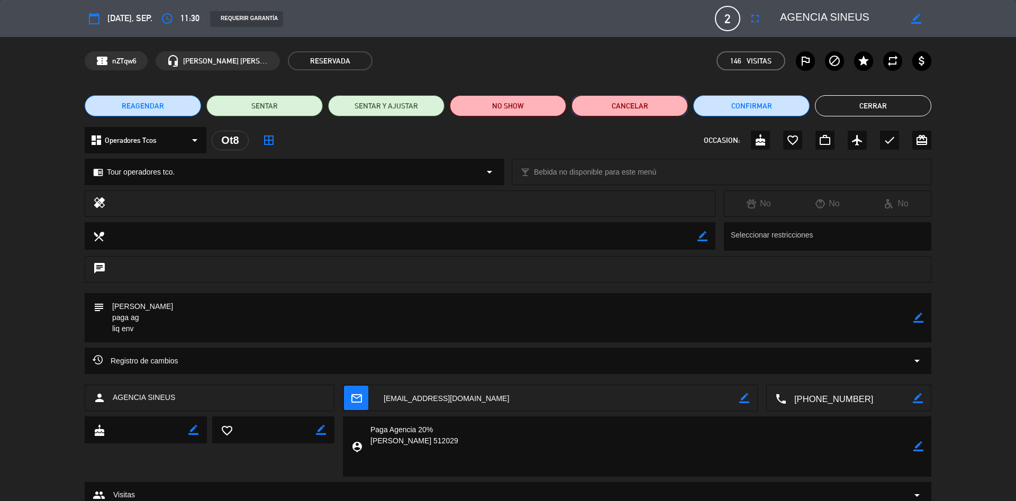
click at [641, 102] on button "Cancelar" at bounding box center [630, 105] width 116 height 21
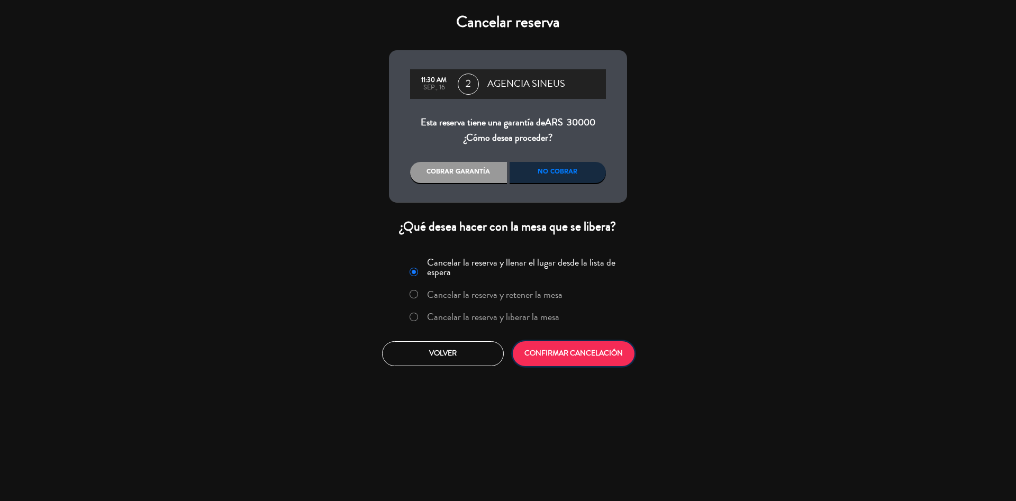
click at [571, 333] on button "CONFIRMAR CANCELACIÓN" at bounding box center [574, 353] width 122 height 25
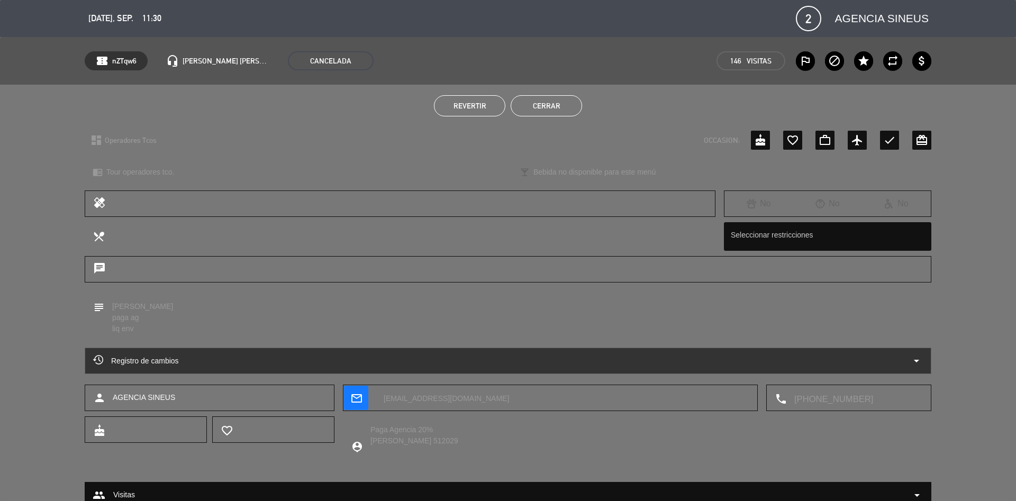
click at [554, 101] on button "Cerrar" at bounding box center [546, 105] width 71 height 21
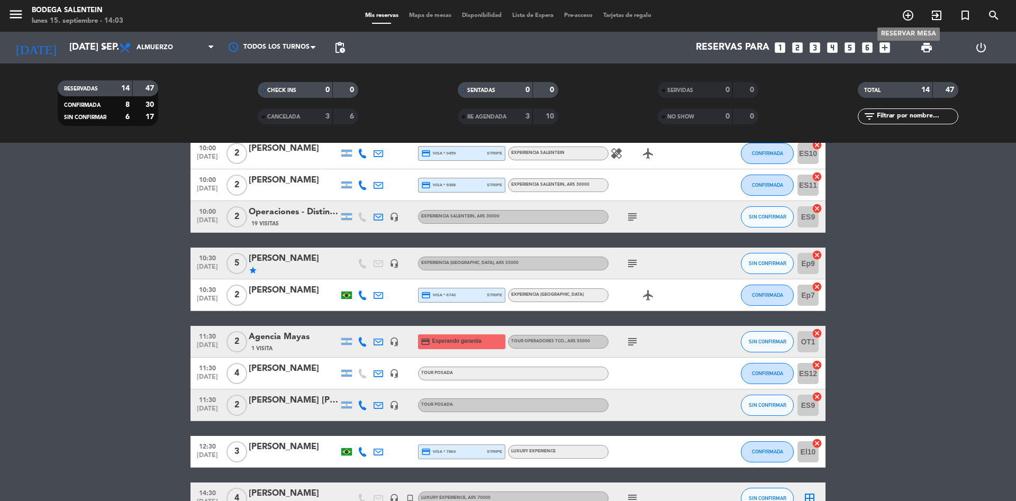
click at [677, 12] on icon "add_circle_outline" at bounding box center [908, 15] width 13 height 13
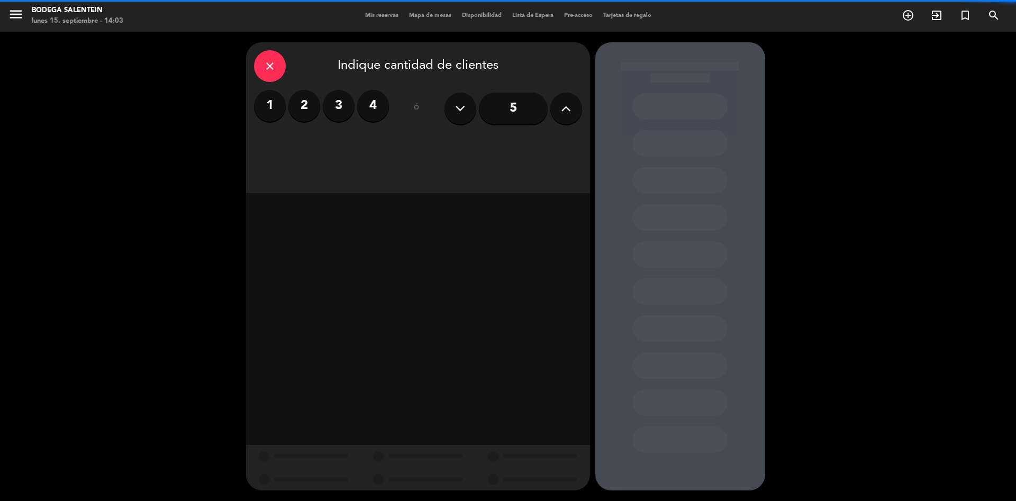
click at [305, 106] on label "2" at bounding box center [304, 106] width 32 height 32
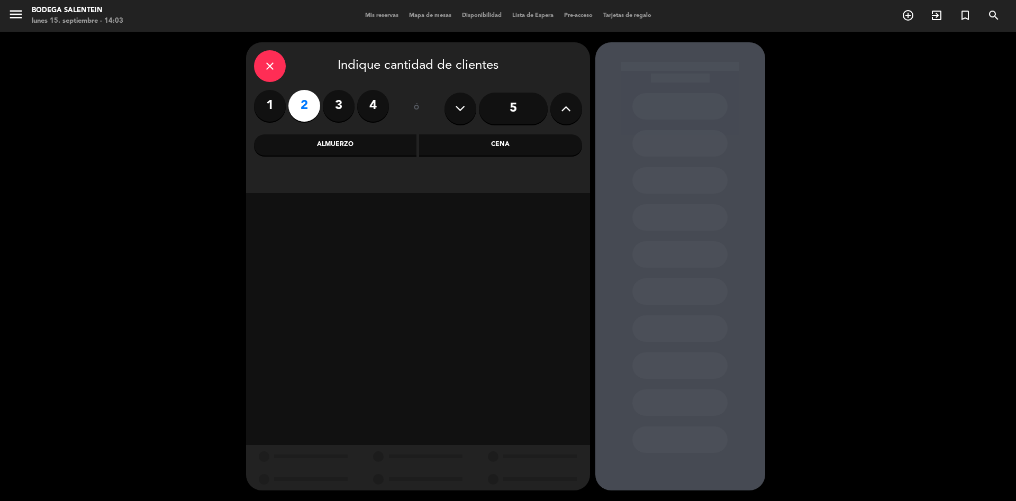
click at [353, 148] on div "Almuerzo" at bounding box center [335, 144] width 163 height 21
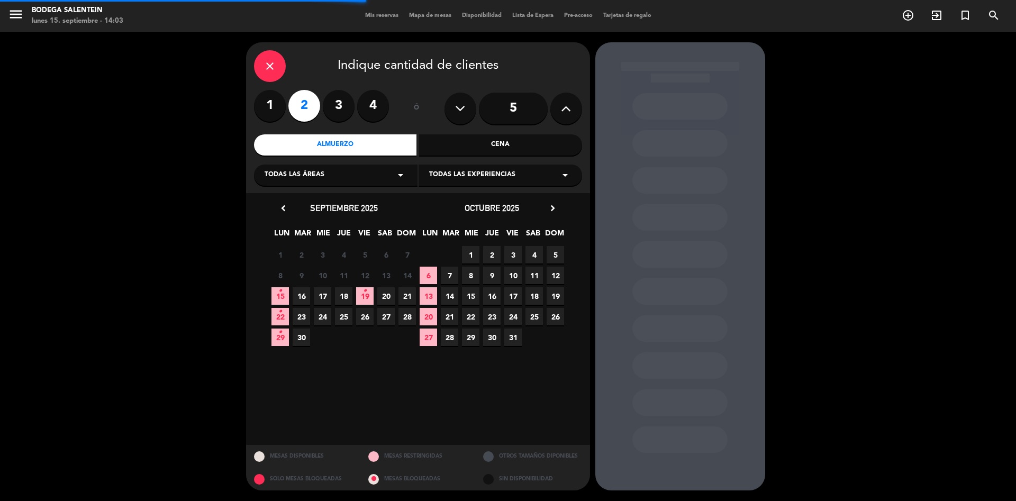
click at [507, 182] on div "Todas las experiencias arrow_drop_down" at bounding box center [501, 175] width 164 height 21
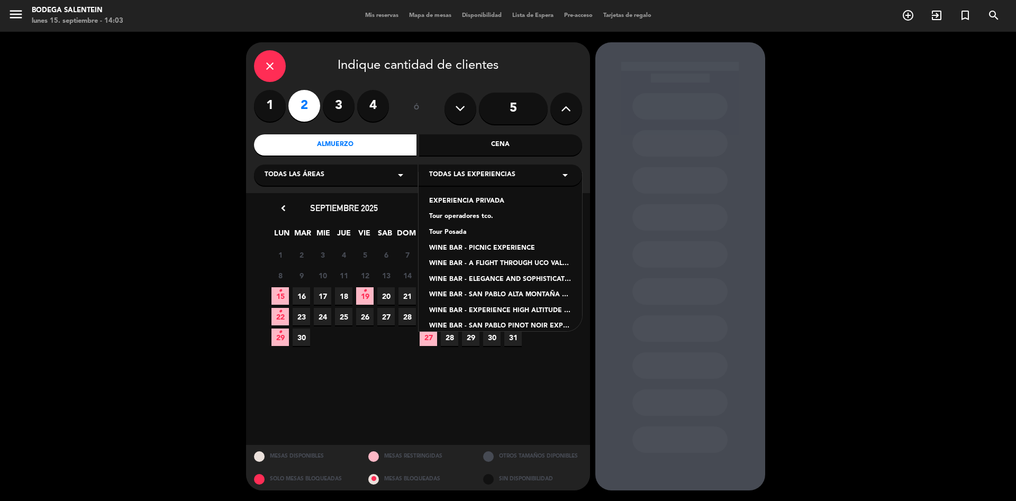
click at [466, 214] on div "Tour operadores tco." at bounding box center [500, 217] width 142 height 11
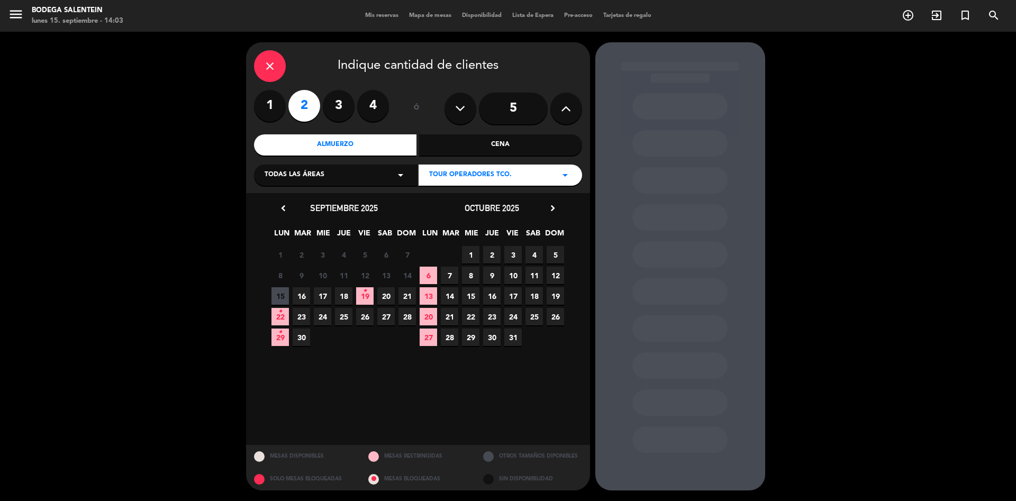
click at [513, 274] on span "10" at bounding box center [512, 275] width 17 height 17
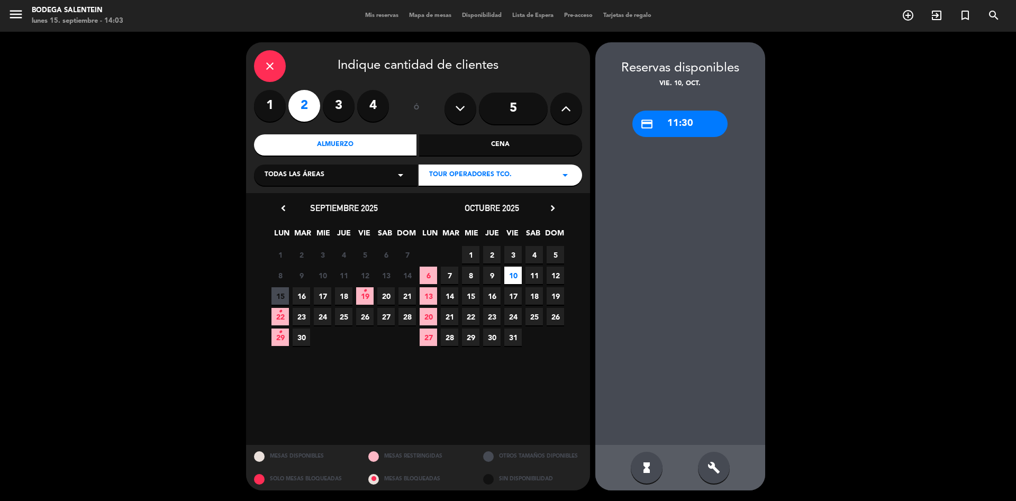
click at [677, 120] on div "credit_card 11:30" at bounding box center [680, 124] width 95 height 26
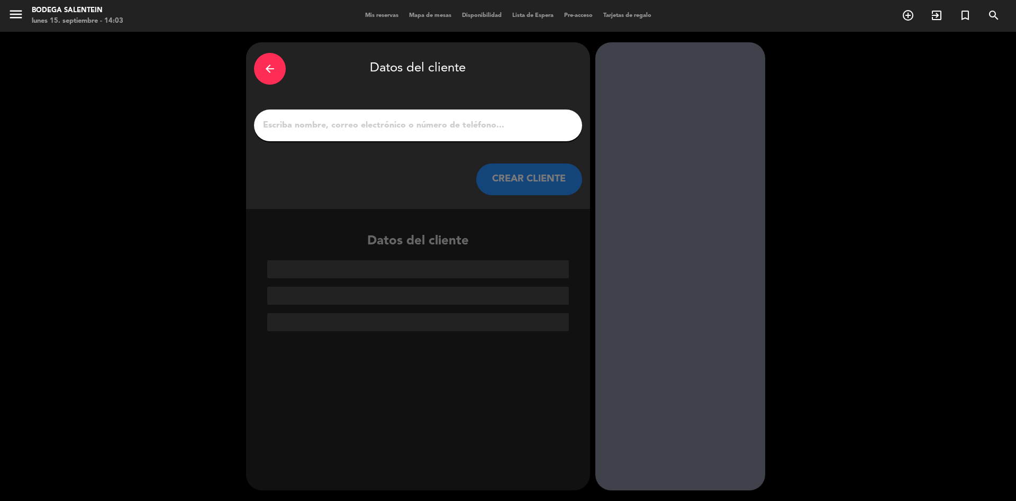
click at [345, 125] on input "1" at bounding box center [418, 125] width 312 height 15
click at [335, 130] on input "1" at bounding box center [418, 125] width 312 height 15
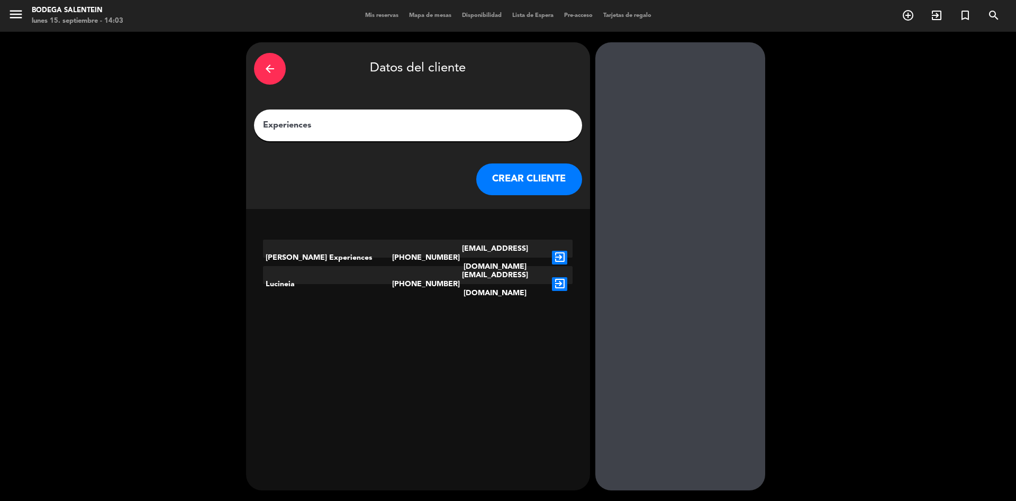
type input "Experiences"
click at [561, 251] on icon "exit_to_app" at bounding box center [559, 258] width 15 height 14
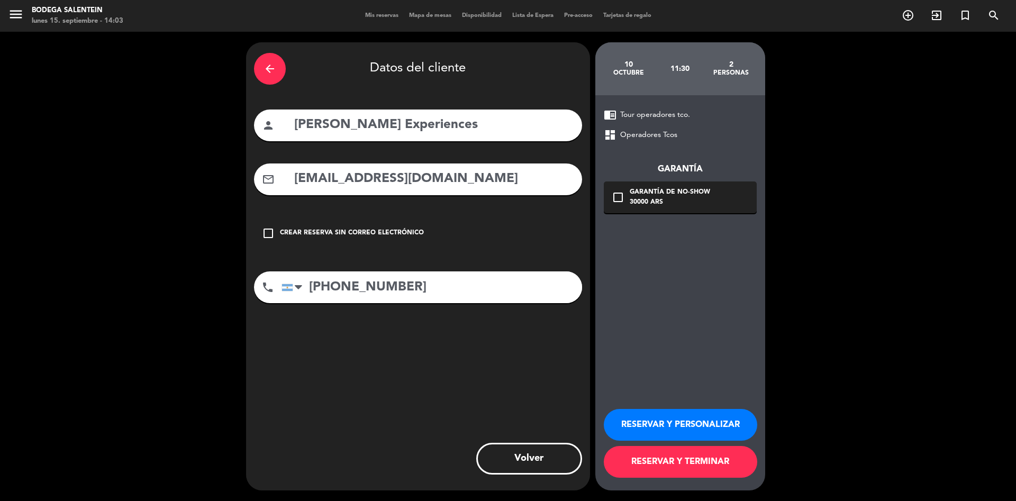
click at [657, 333] on button "RESERVAR Y PERSONALIZAR" at bounding box center [681, 425] width 154 height 32
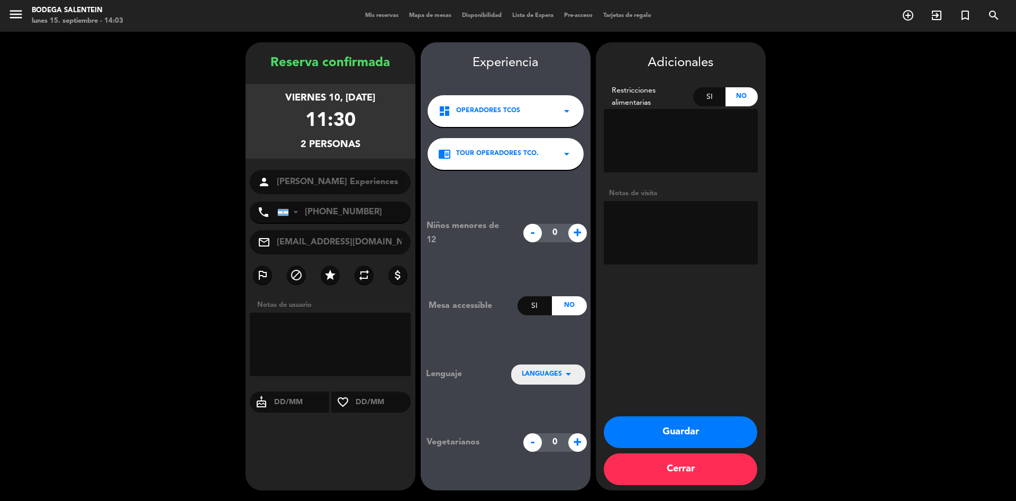
click at [649, 216] on textarea at bounding box center [681, 233] width 154 height 64
paste textarea "[PERSON_NAME]"
type textarea "[PERSON_NAME] paga ag liq env"
click at [672, 333] on button "Guardar" at bounding box center [681, 433] width 154 height 32
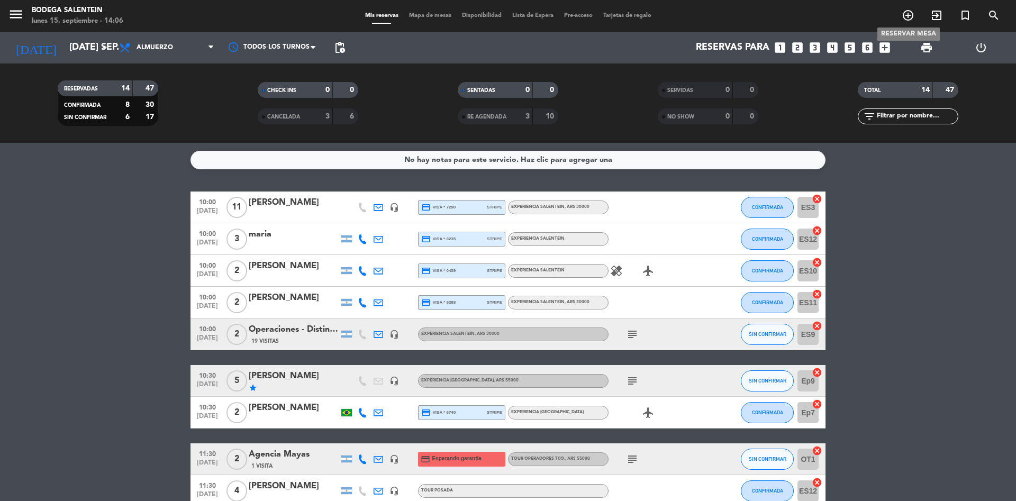
click at [677, 15] on icon "add_circle_outline" at bounding box center [908, 15] width 13 height 13
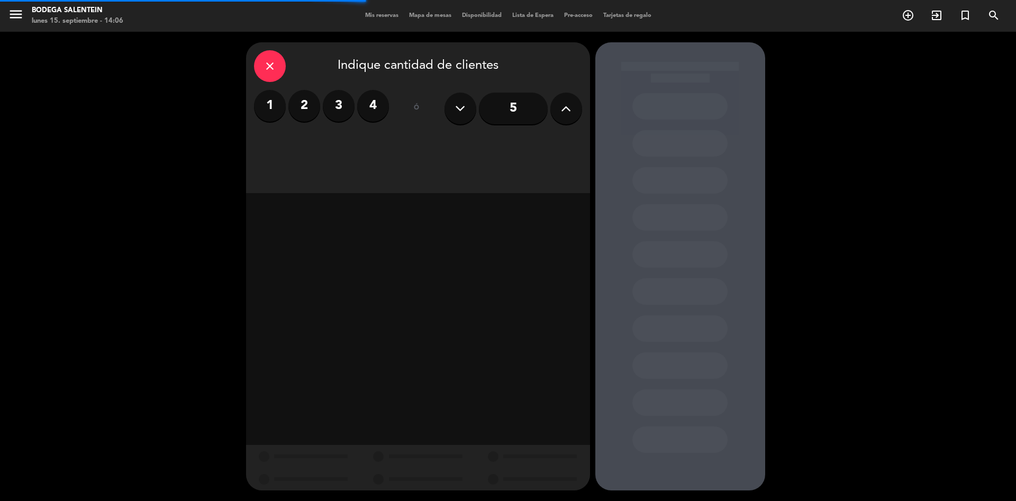
click at [304, 100] on label "2" at bounding box center [304, 106] width 32 height 32
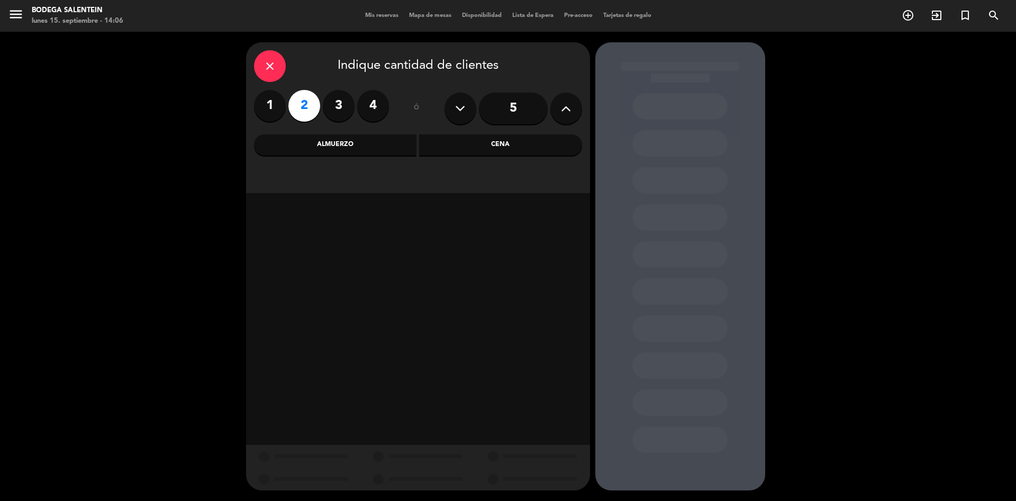
click at [371, 150] on div "Almuerzo" at bounding box center [335, 144] width 163 height 21
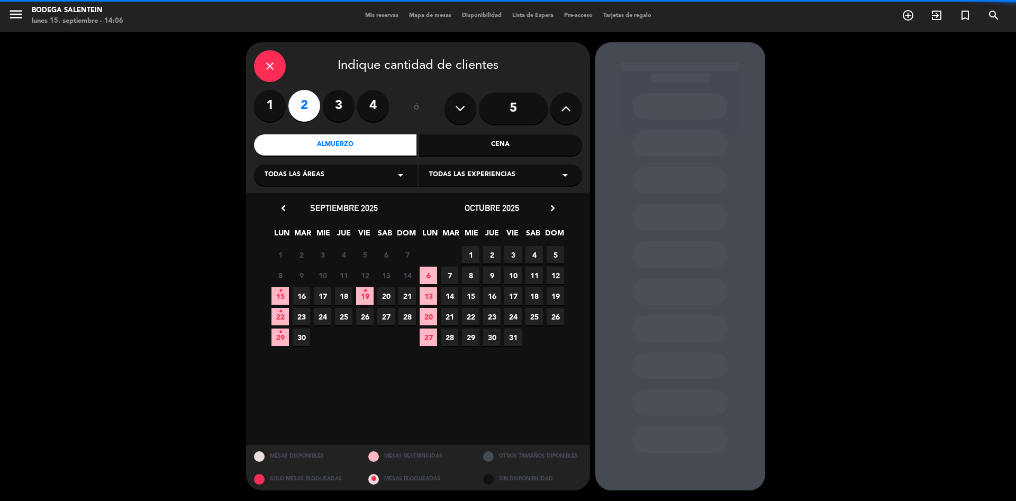
click at [454, 173] on span "Todas las experiencias" at bounding box center [472, 175] width 86 height 11
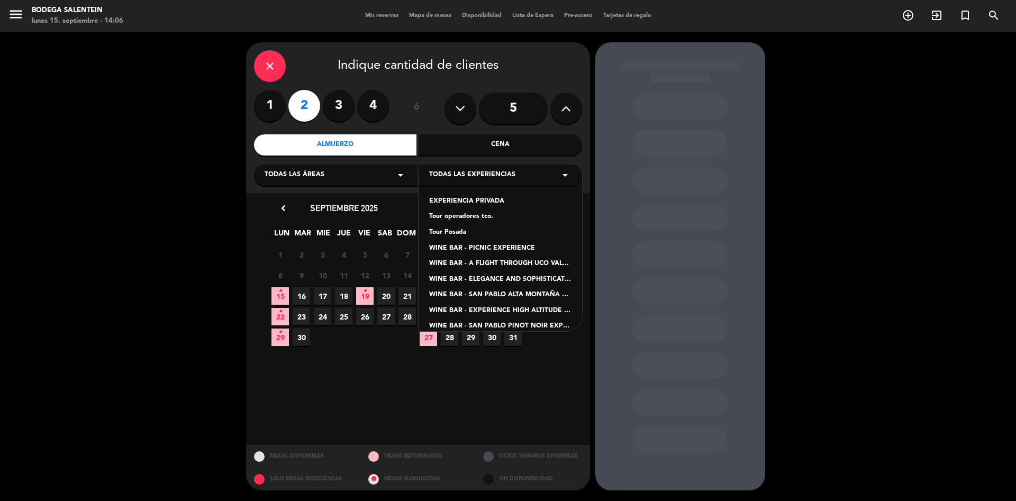
scroll to position [105, 0]
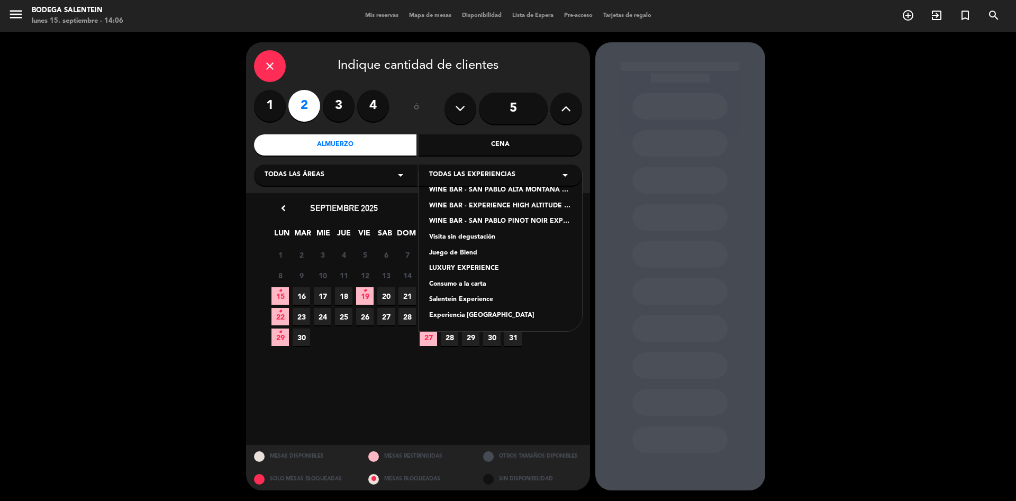
click at [470, 302] on div "Salentein Experience" at bounding box center [500, 300] width 142 height 11
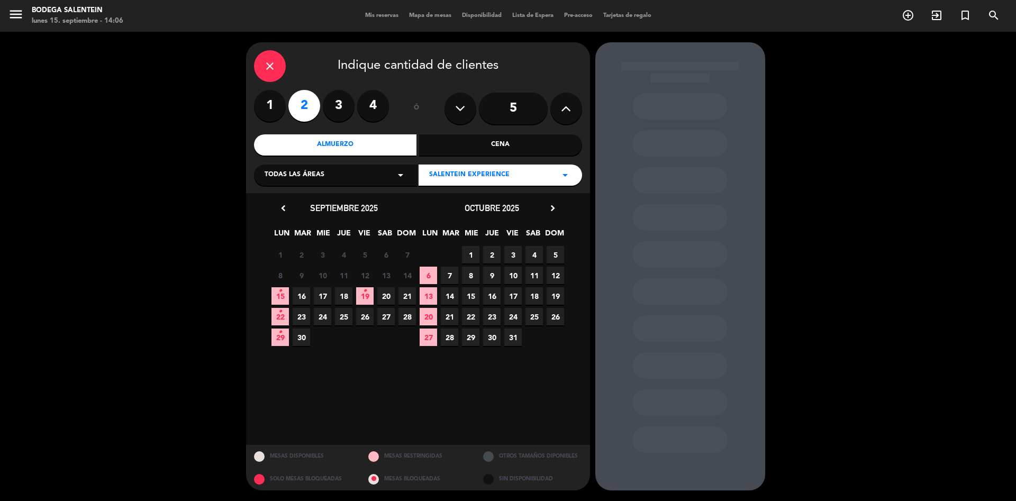
click at [324, 294] on span "17" at bounding box center [322, 295] width 17 height 17
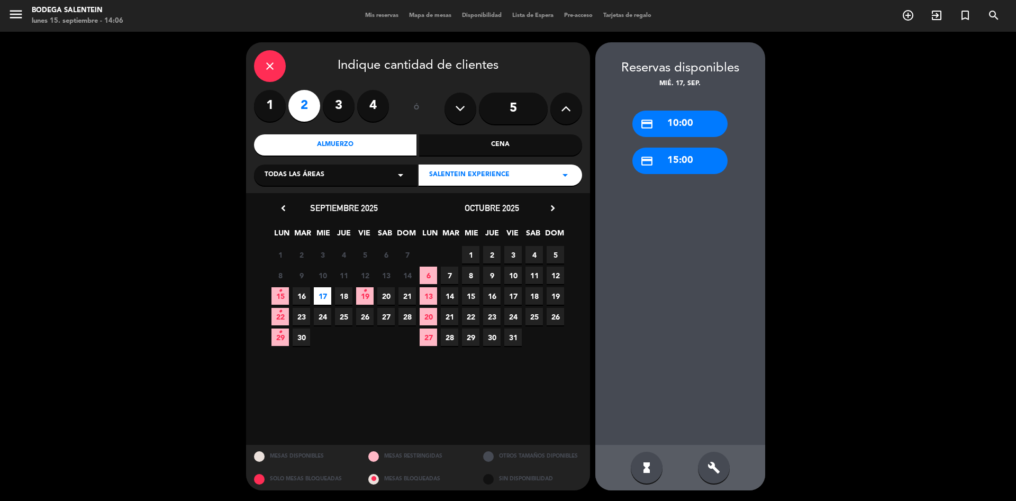
click at [677, 163] on div "credit_card 15:00" at bounding box center [680, 161] width 95 height 26
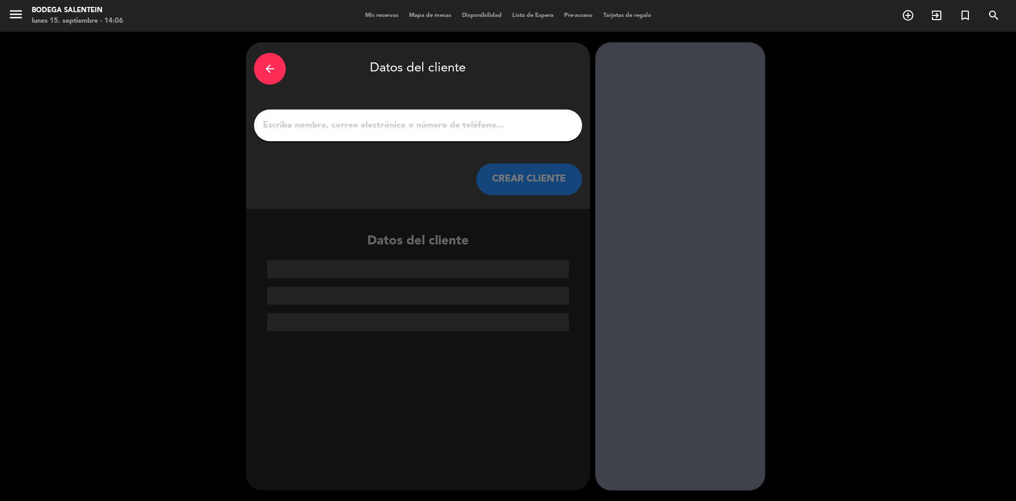
click at [326, 122] on input "1" at bounding box center [418, 125] width 312 height 15
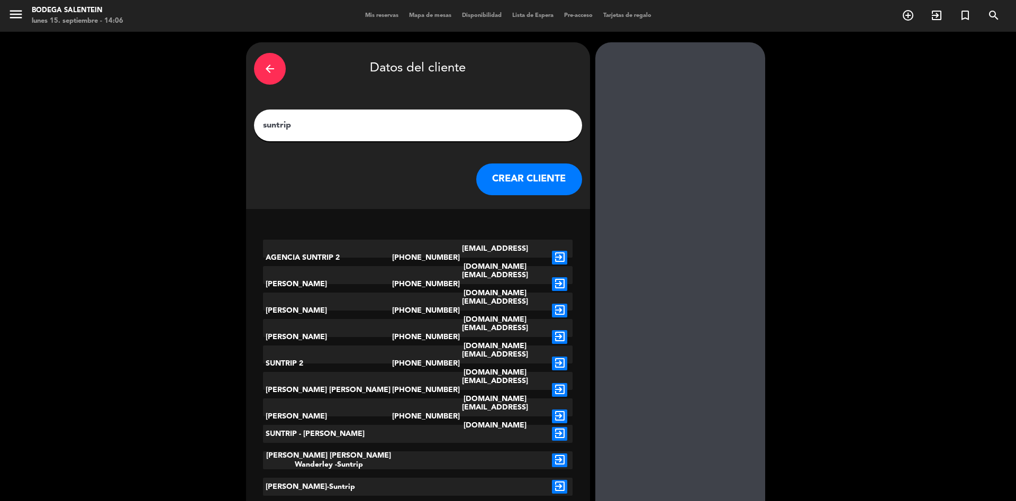
scroll to position [32, 0]
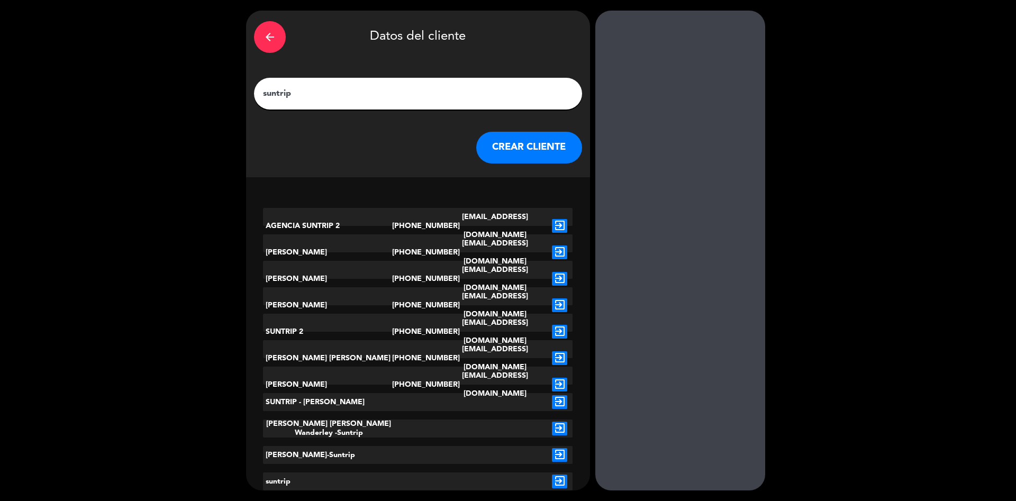
type input "suntrip"
click at [560, 325] on icon "exit_to_app" at bounding box center [559, 332] width 15 height 14
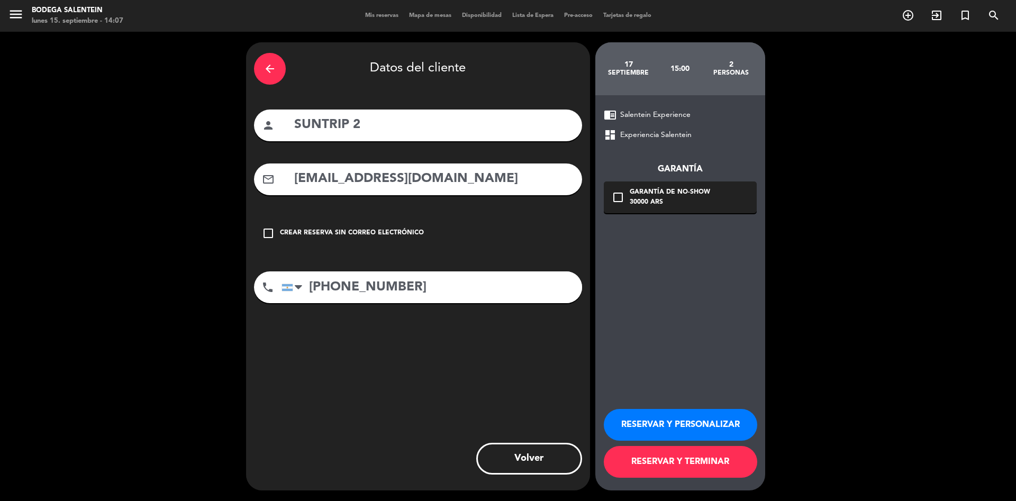
click at [677, 333] on button "RESERVAR Y PERSONALIZAR" at bounding box center [681, 425] width 154 height 32
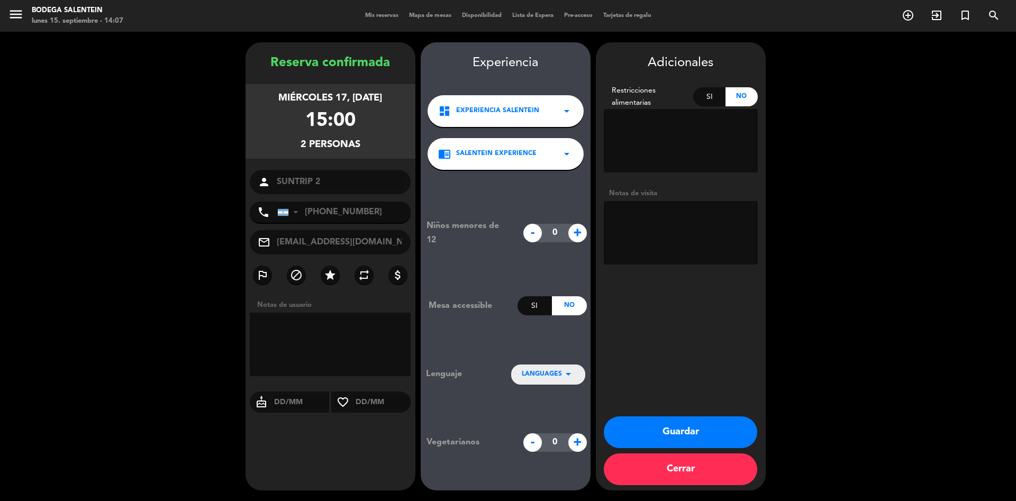
click at [639, 218] on textarea at bounding box center [681, 233] width 154 height 64
paste textarea "[PERSON_NAME] [PERSON_NAME]"
type textarea "[PERSON_NAME] [PERSON_NAME] paga ag liq env"
click at [656, 333] on button "Guardar" at bounding box center [681, 433] width 154 height 32
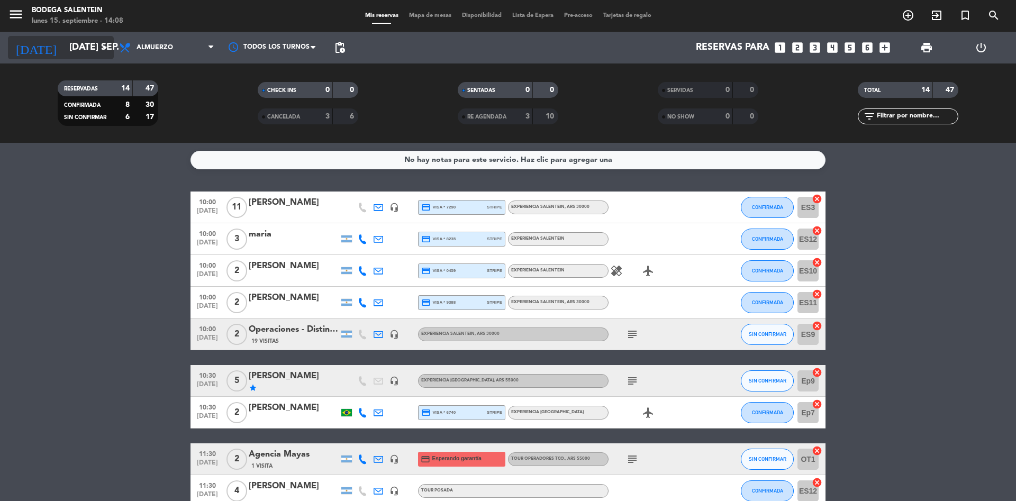
click at [64, 49] on input "[DATE] sep." at bounding box center [125, 47] width 123 height 21
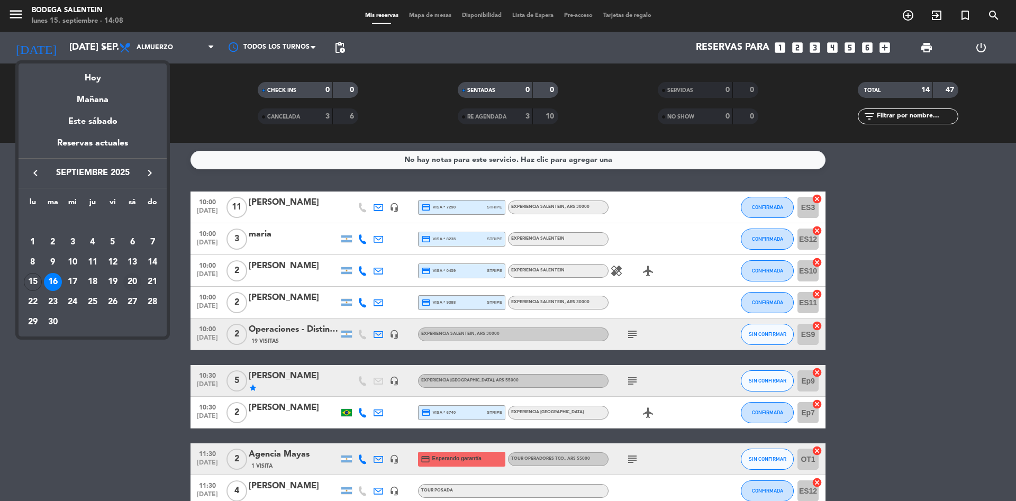
click at [134, 280] on div "20" at bounding box center [132, 282] width 18 height 18
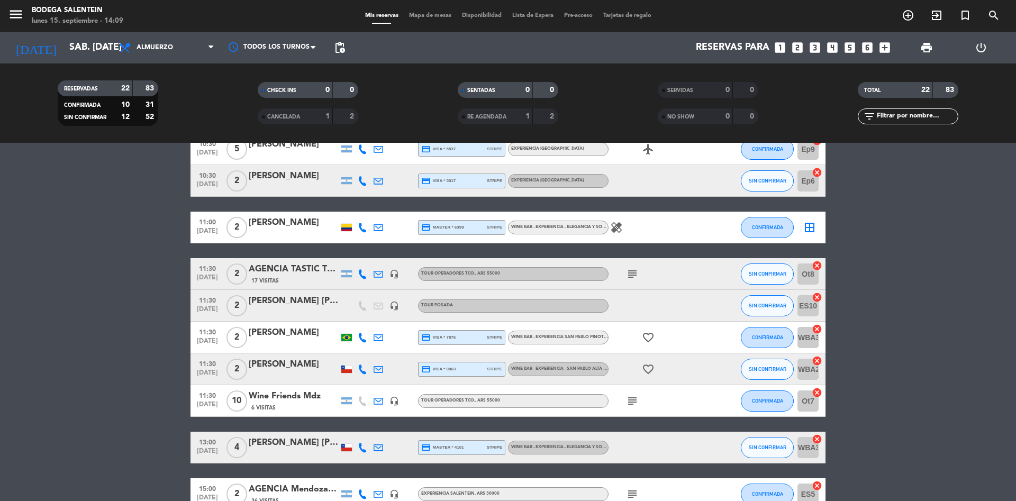
scroll to position [296, 0]
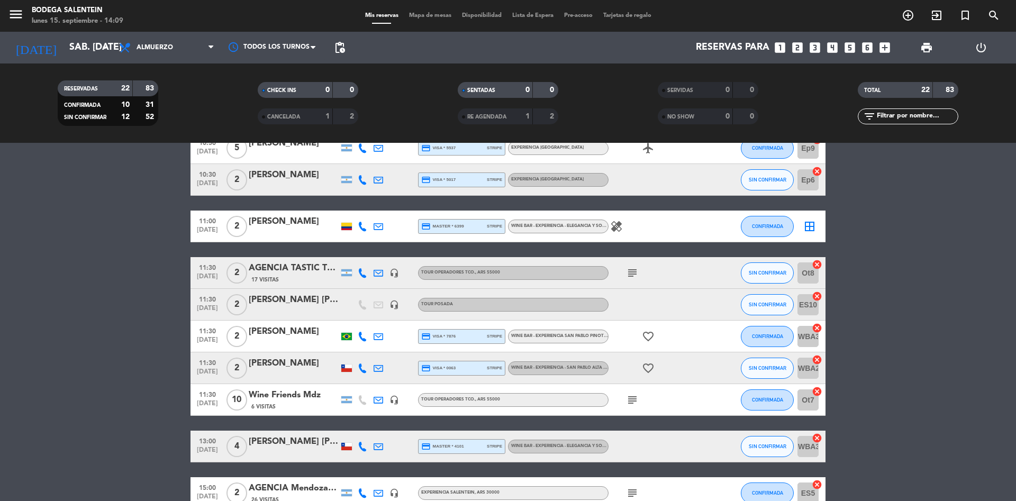
click at [300, 275] on div "17 Visitas" at bounding box center [294, 279] width 90 height 9
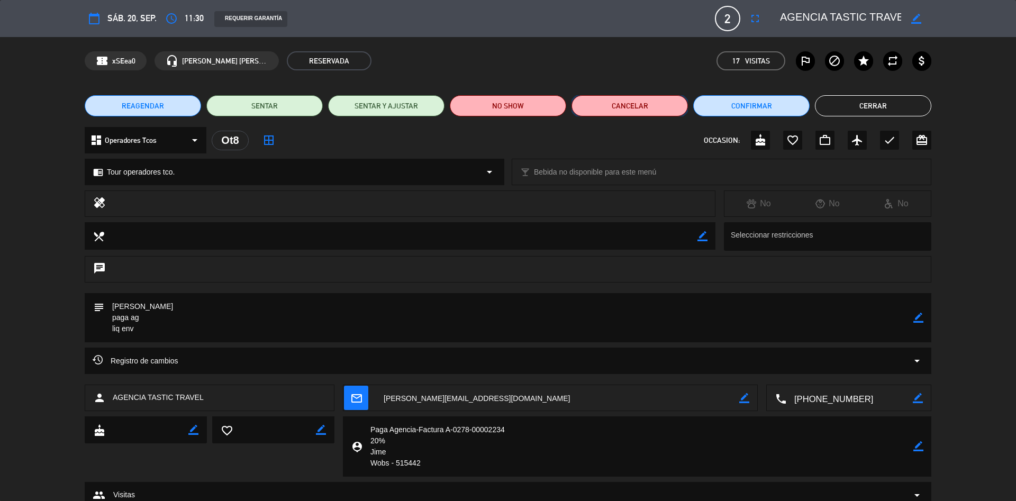
click at [618, 103] on button "Cancelar" at bounding box center [630, 105] width 116 height 21
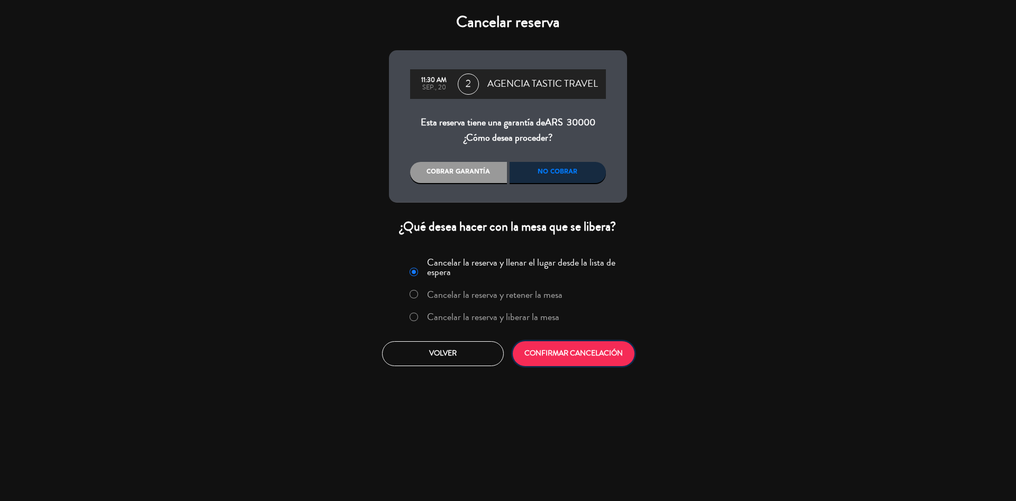
click at [565, 333] on button "CONFIRMAR CANCELACIÓN" at bounding box center [574, 353] width 122 height 25
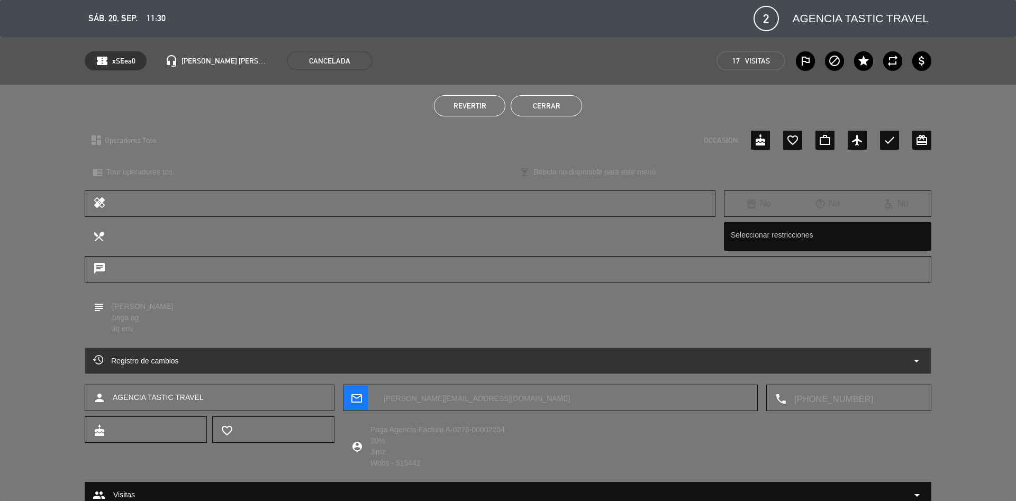
click at [546, 105] on button "Cerrar" at bounding box center [546, 105] width 71 height 21
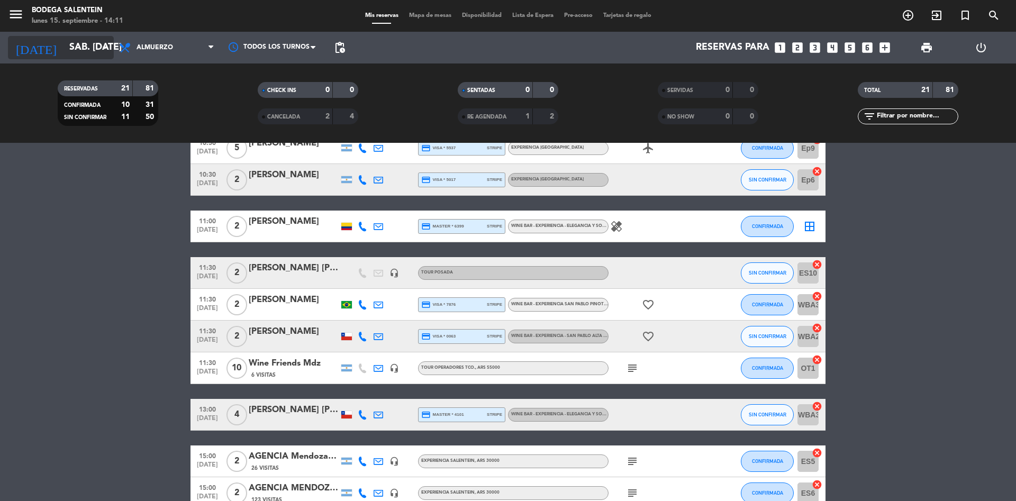
click at [84, 47] on input "sáb. [DATE]" at bounding box center [125, 47] width 123 height 21
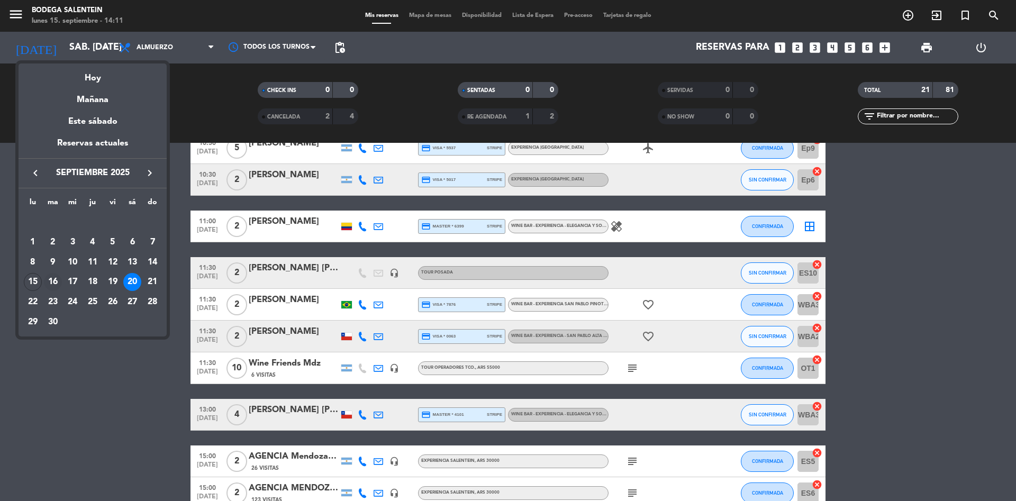
click at [57, 278] on div "16" at bounding box center [53, 282] width 18 height 18
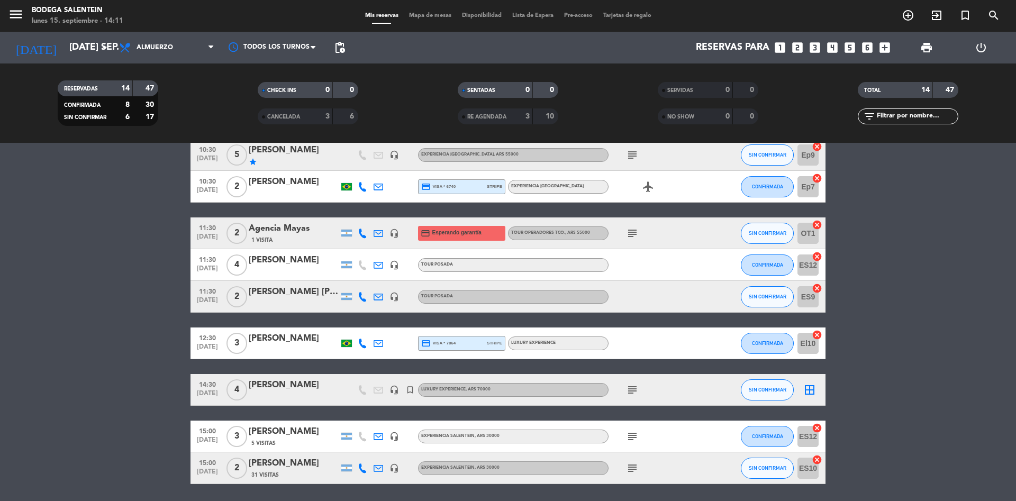
scroll to position [224, 0]
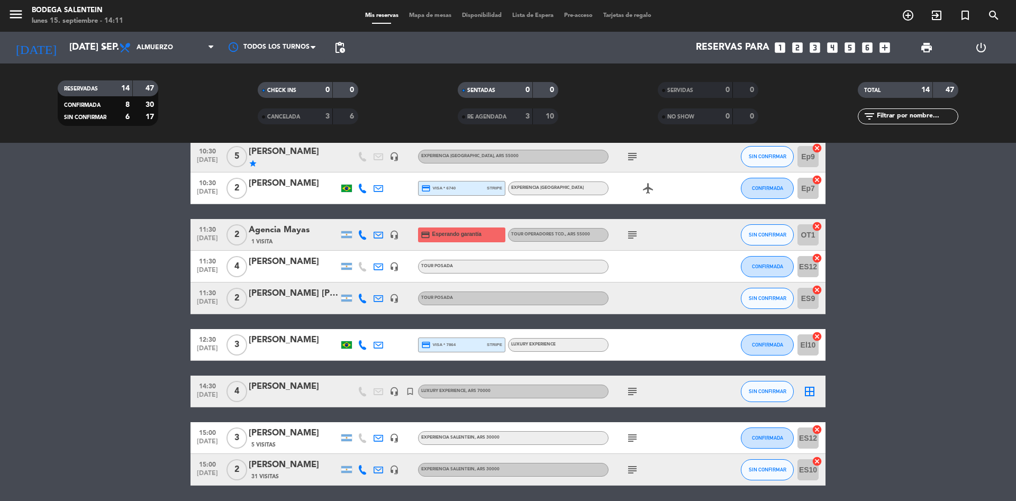
click at [634, 333] on icon "subject" at bounding box center [632, 391] width 13 height 13
click at [68, 41] on input "[DATE] sep." at bounding box center [125, 47] width 123 height 21
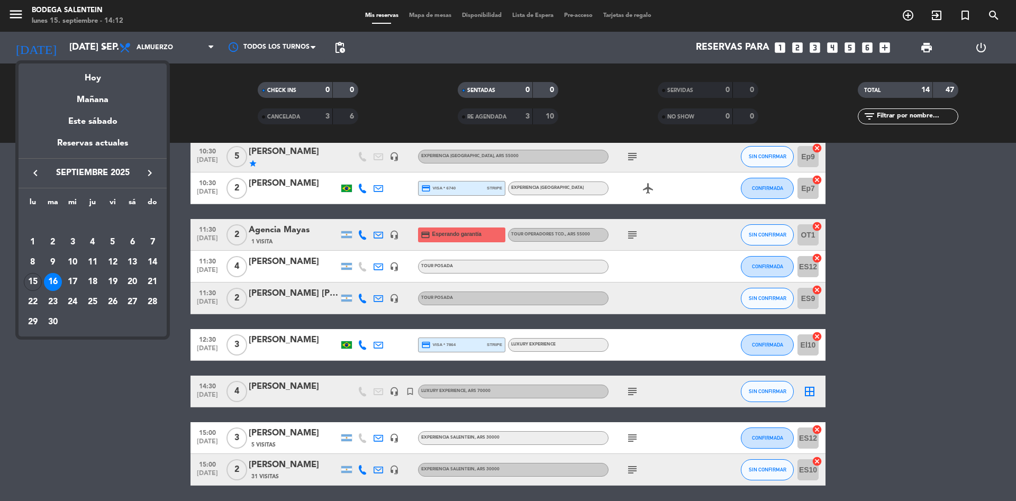
click at [151, 172] on icon "keyboard_arrow_right" at bounding box center [149, 173] width 13 height 13
click at [57, 242] on div "4" at bounding box center [53, 242] width 18 height 18
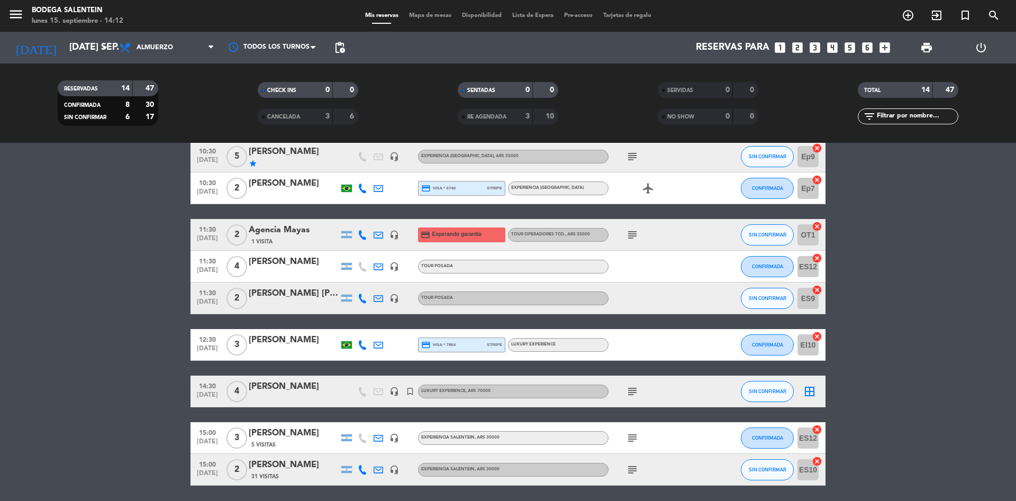
type input "[DATE] nov."
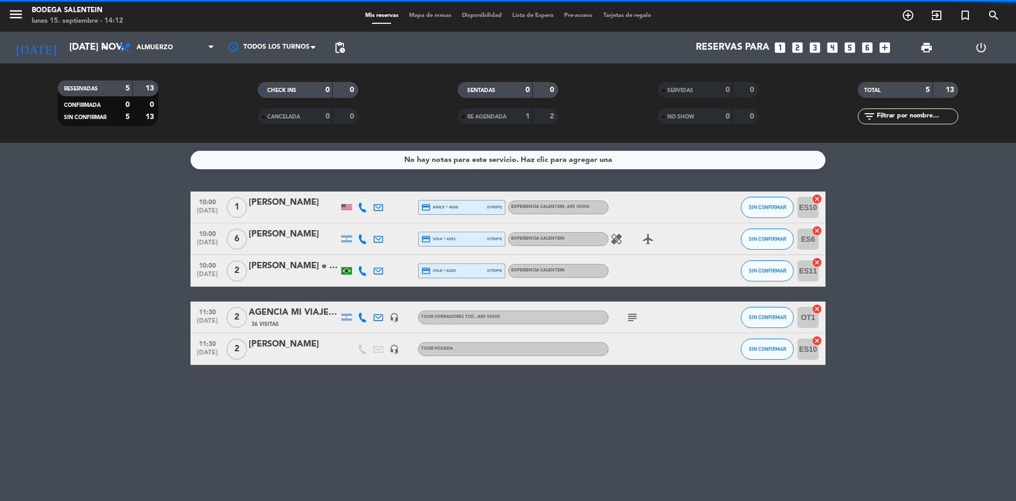
scroll to position [0, 0]
